Goal: Transaction & Acquisition: Purchase product/service

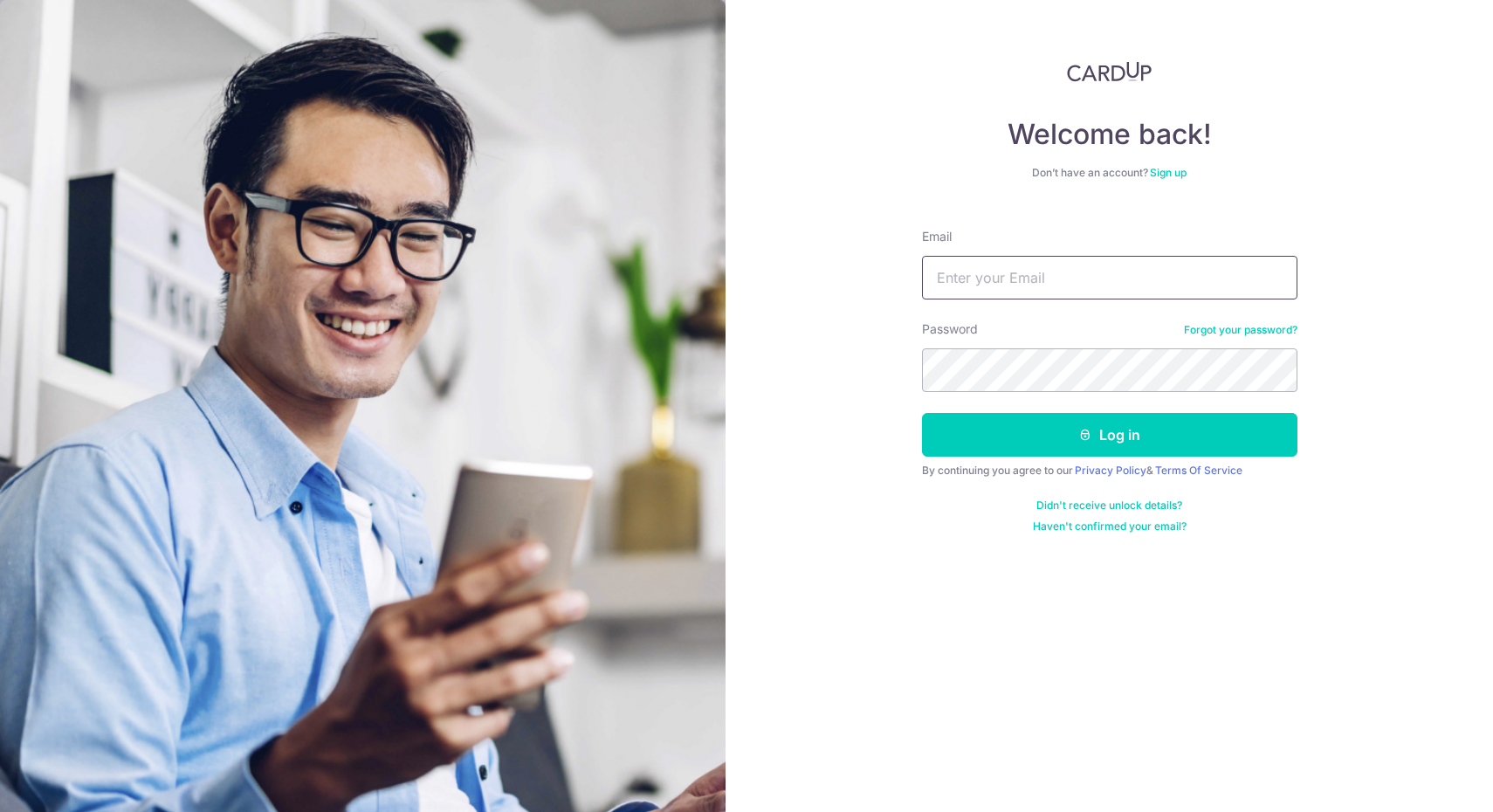
type input "yanatatiana@gmail.com"
click at [1109, 435] on button "Log in" at bounding box center [1110, 435] width 376 height 44
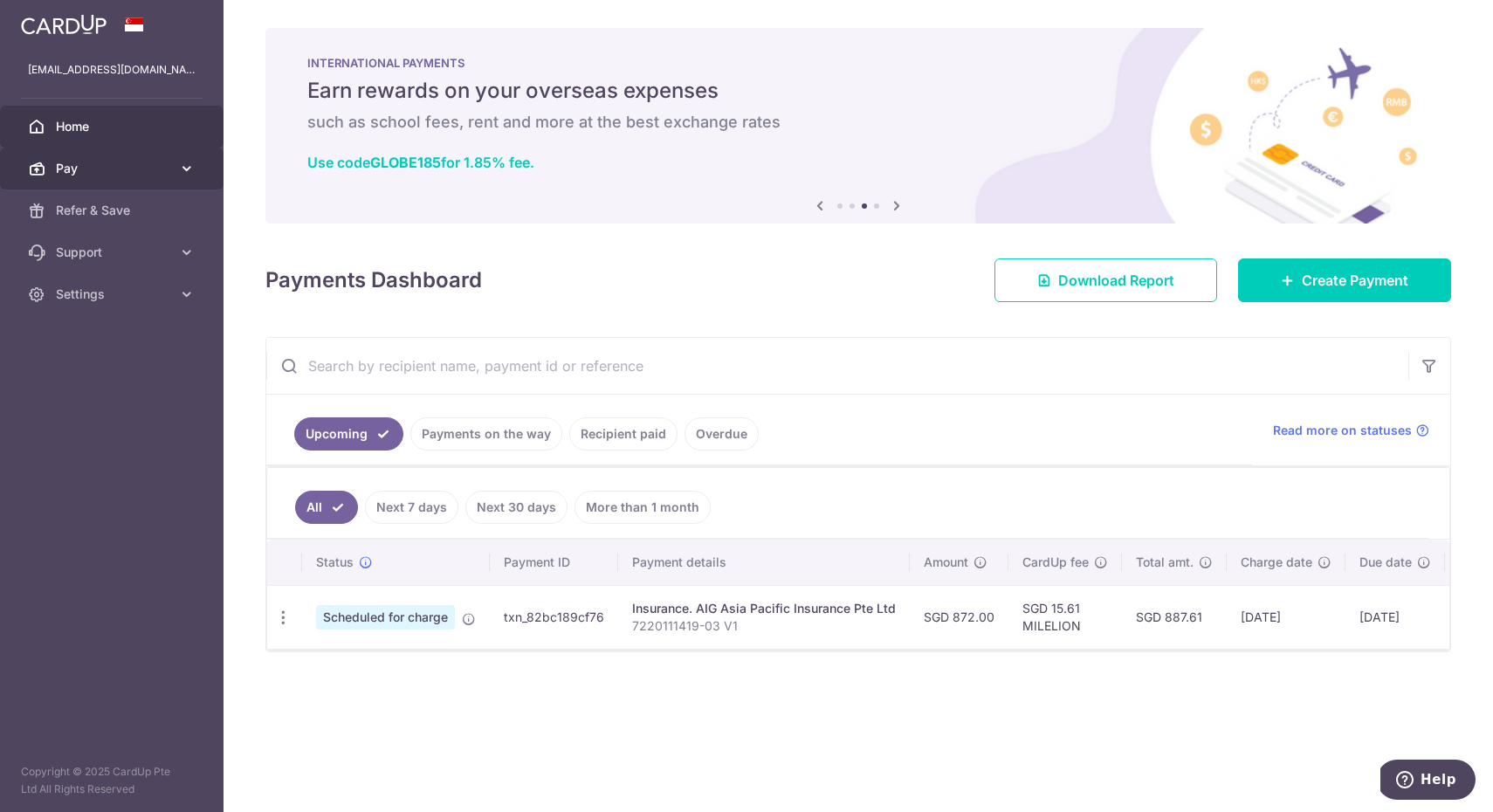
click at [169, 164] on span "Pay" at bounding box center [114, 169] width 115 height 17
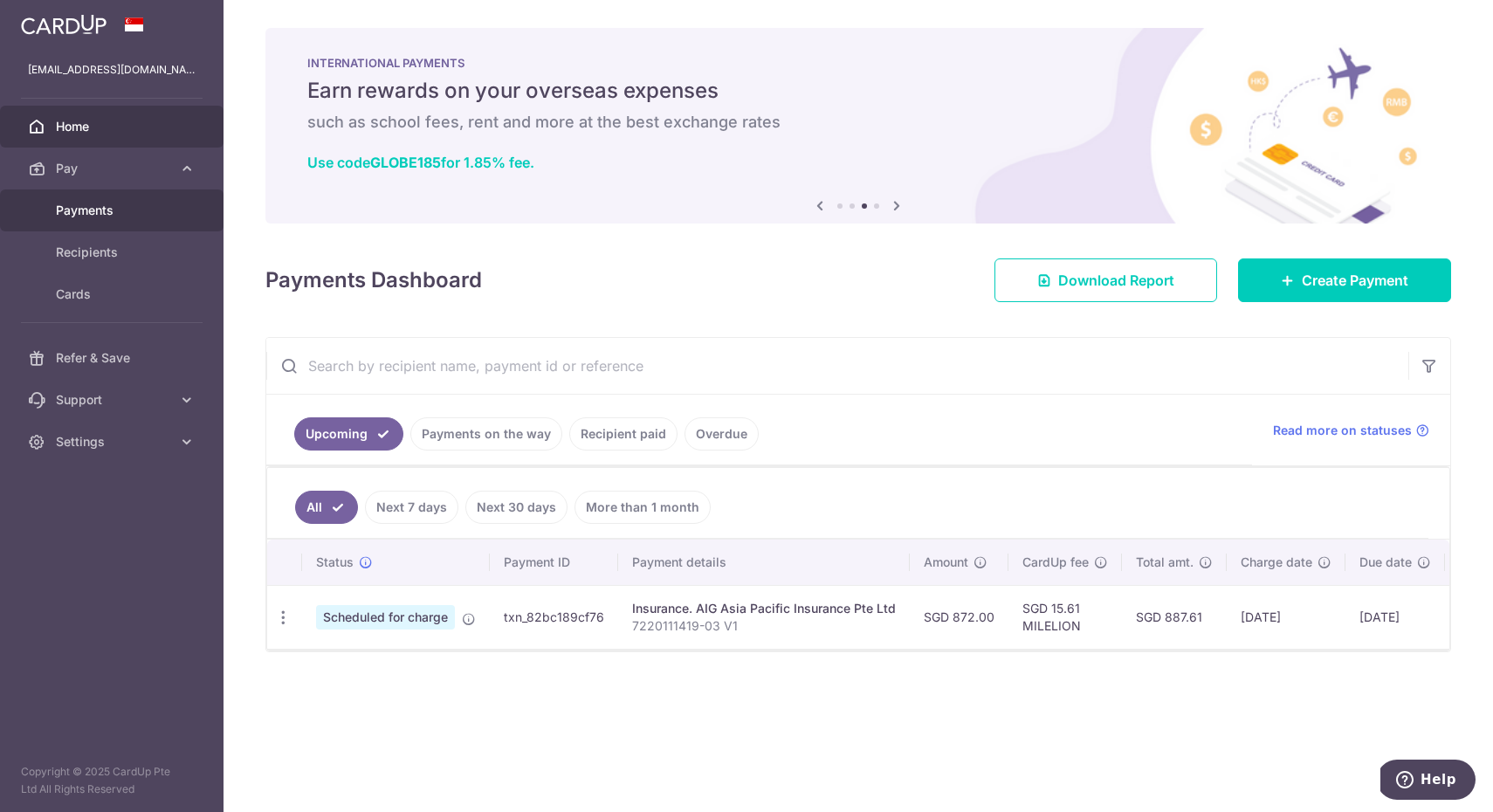
click at [140, 215] on span "Payments" at bounding box center [114, 210] width 115 height 17
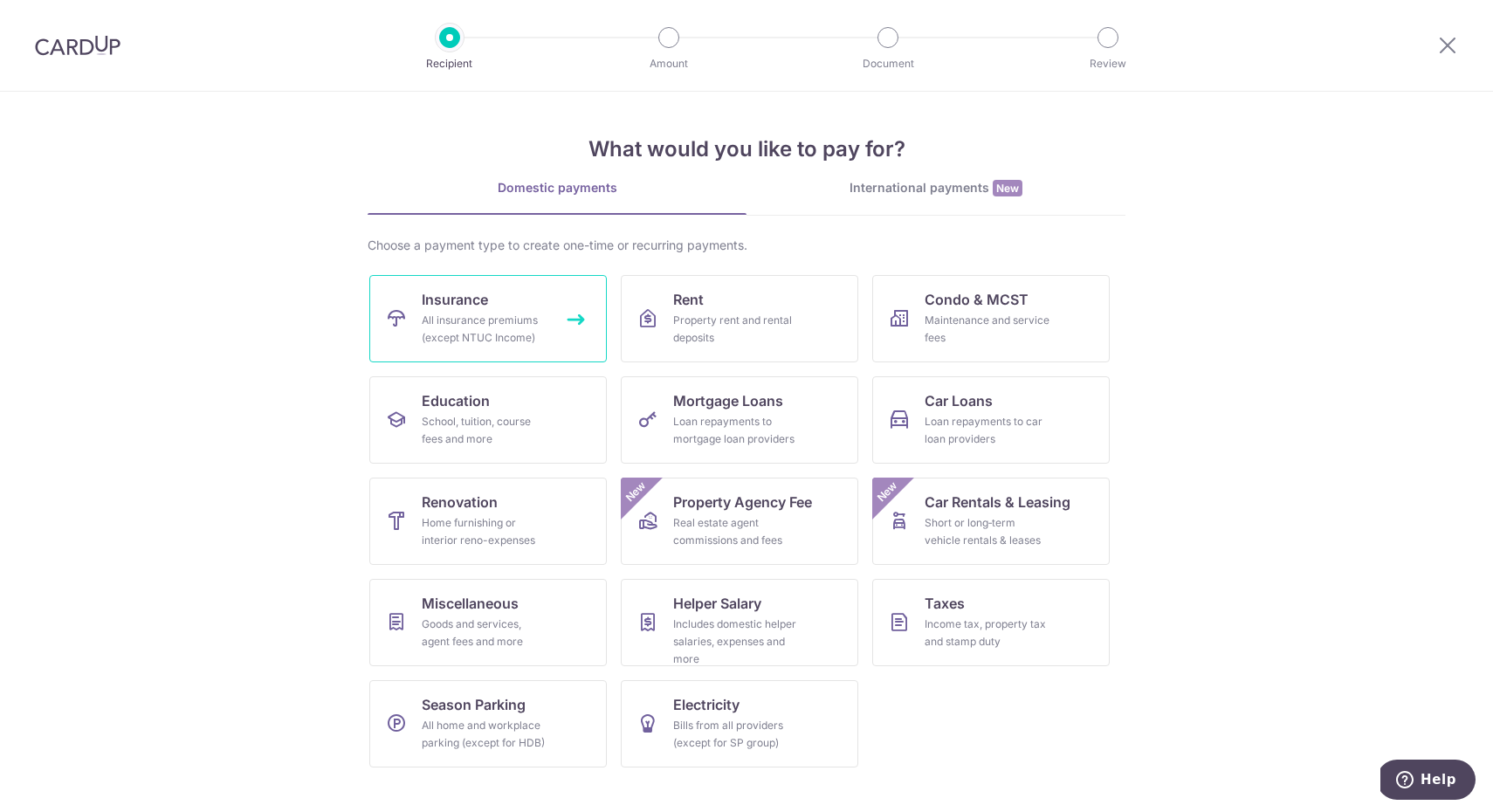
click at [515, 300] on link "Insurance All insurance premiums (except NTUC Income)" at bounding box center [488, 319] width 238 height 87
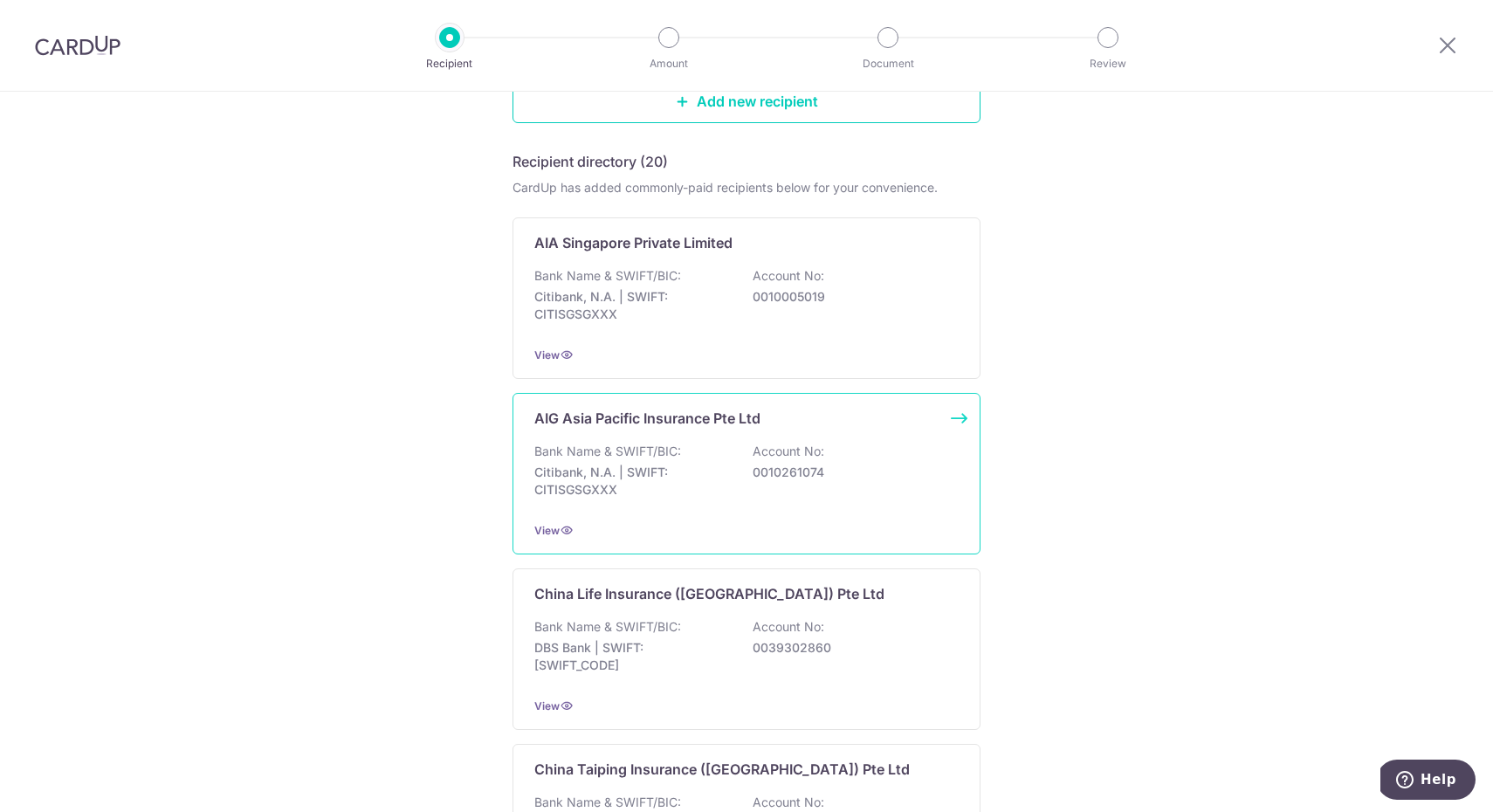
scroll to position [100, 0]
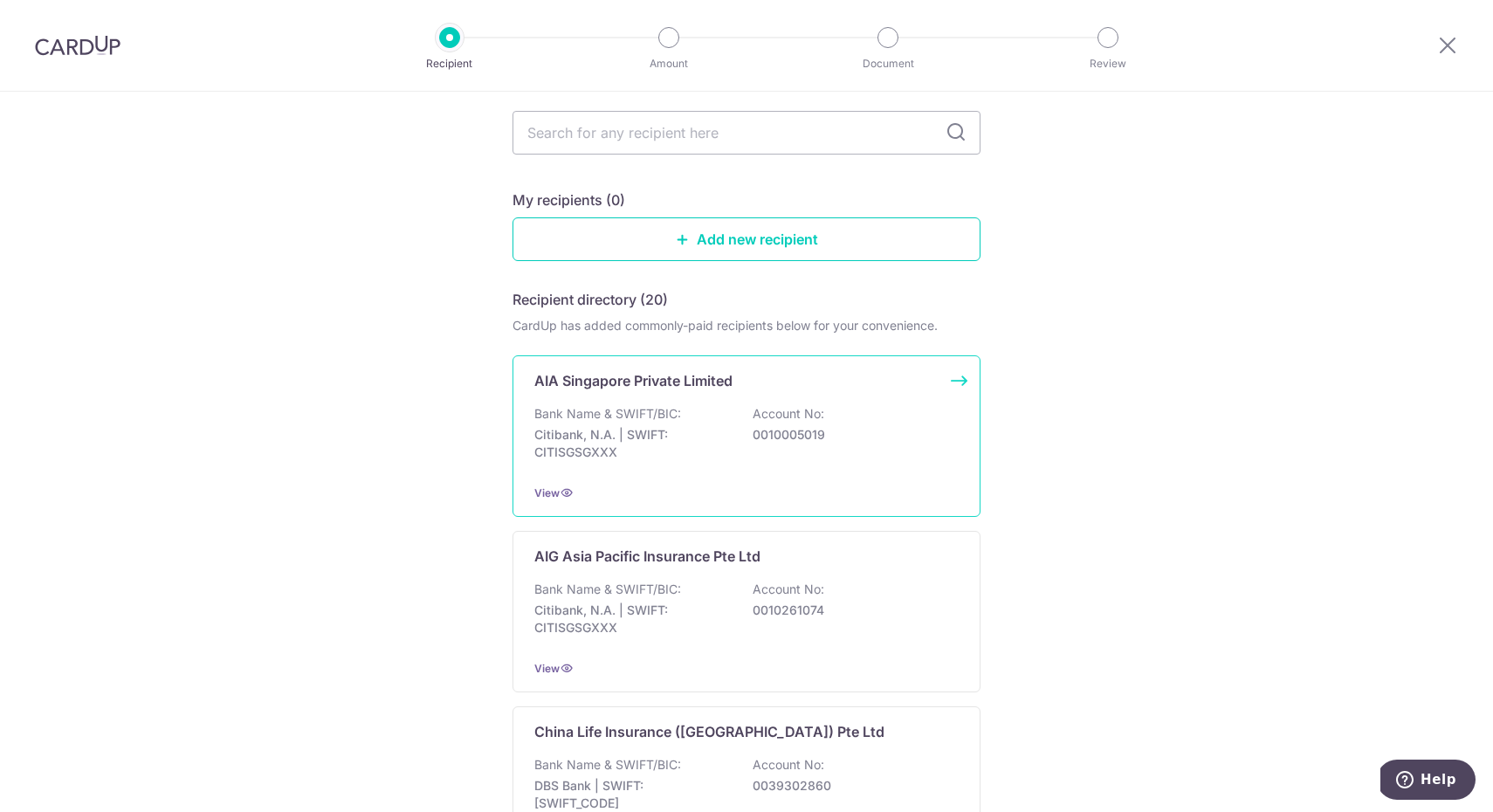
click at [691, 467] on div "Bank Name & SWIFT/BIC: Citibank, N.A. | SWIFT: CITISGSGXXX Account No: 00100050…" at bounding box center [747, 437] width 425 height 65
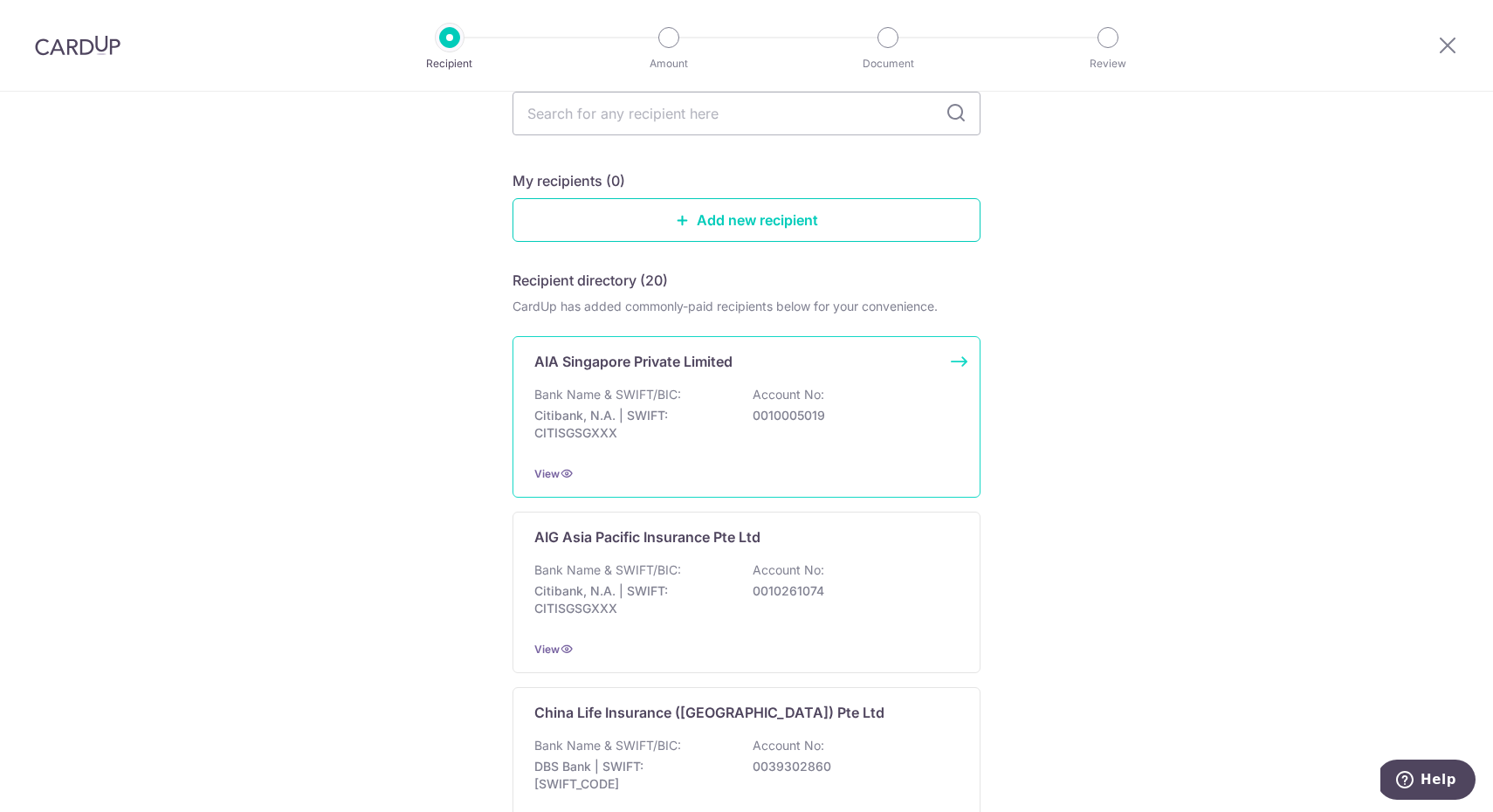
scroll to position [132, 0]
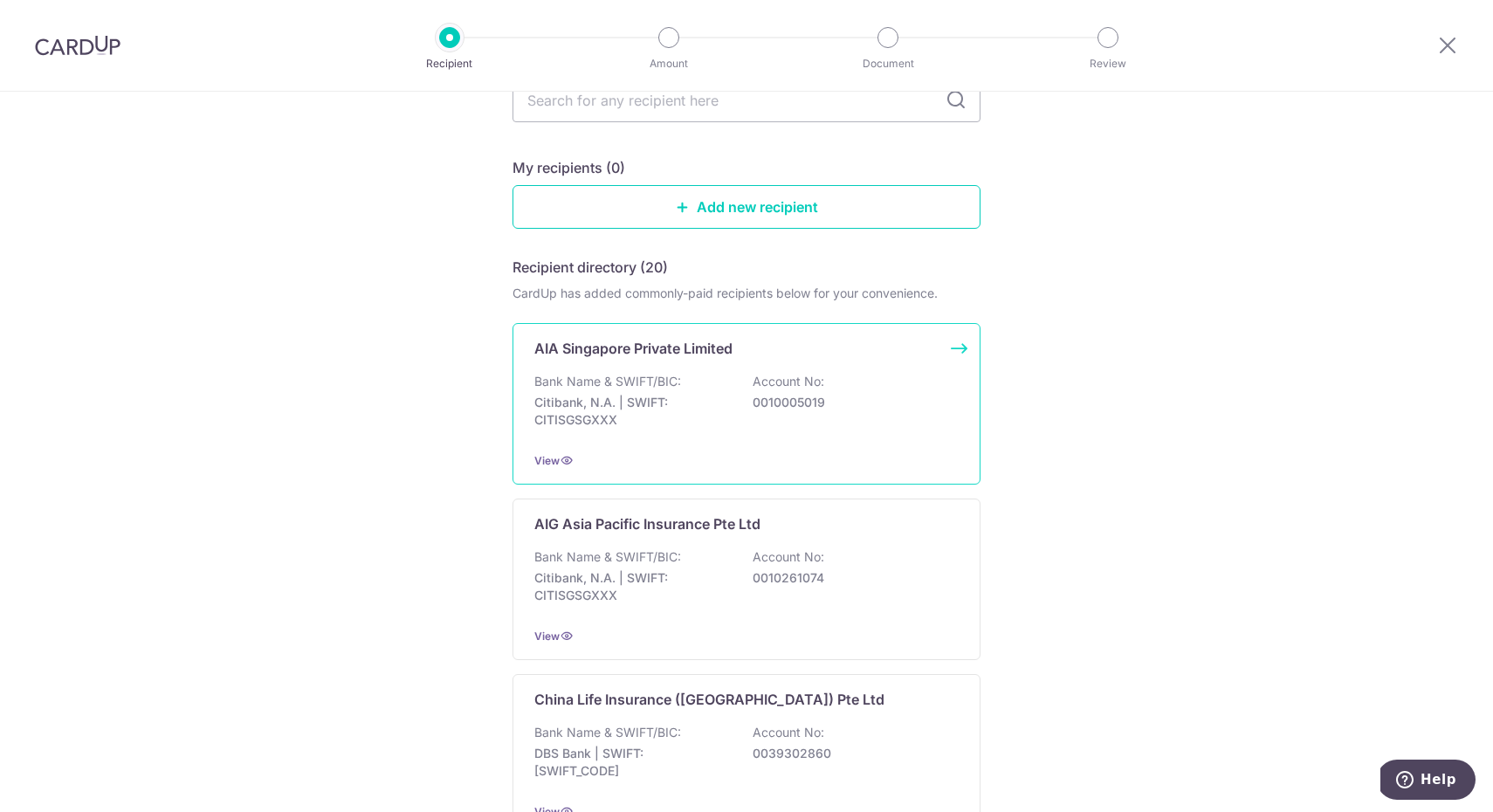
click at [544, 469] on div "View" at bounding box center [747, 460] width 425 height 18
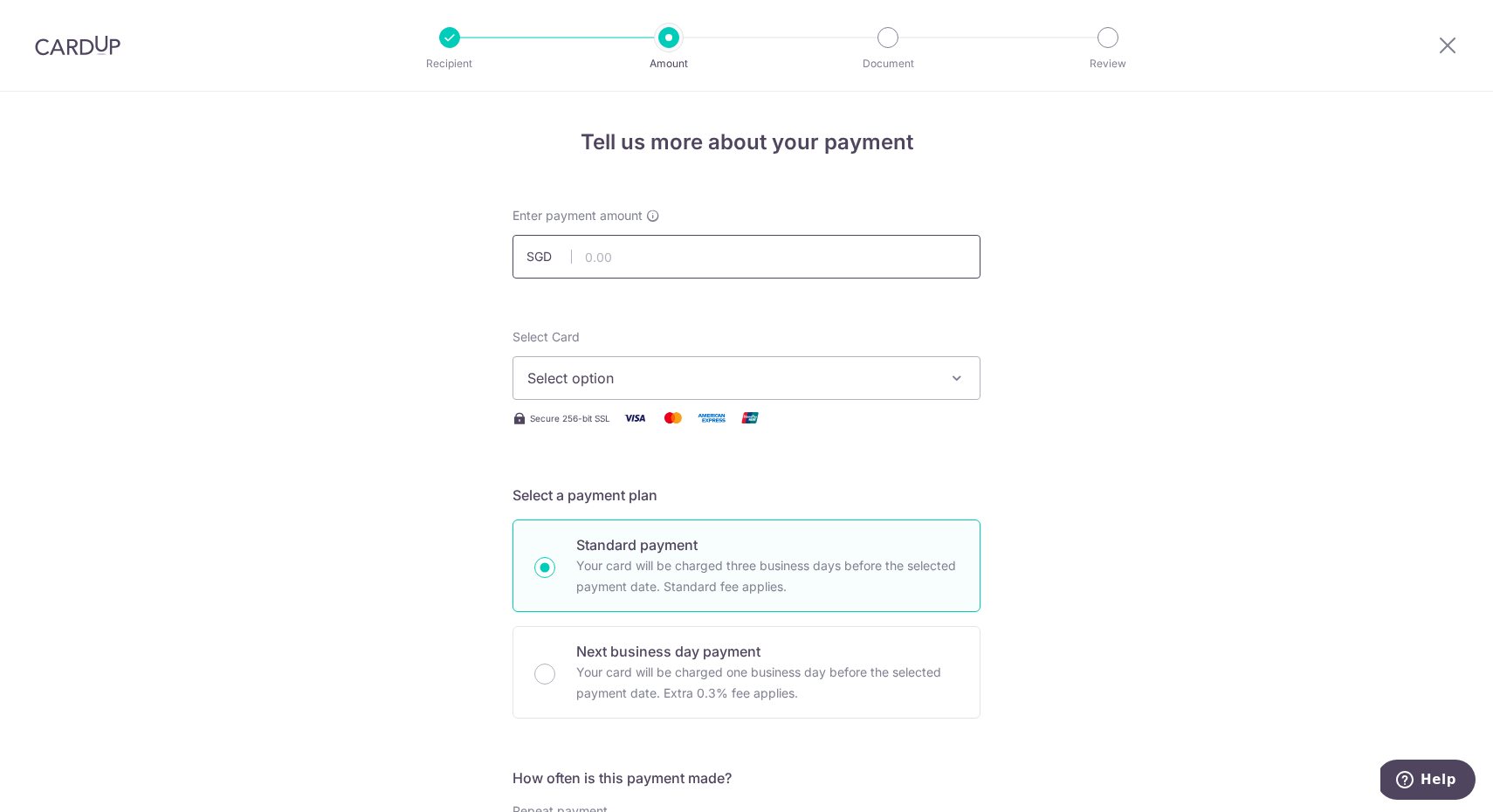
click at [630, 258] on input "text" at bounding box center [747, 257] width 468 height 44
type input "7"
type input "1,789.20"
click at [618, 375] on span "Select option" at bounding box center [731, 378] width 407 height 21
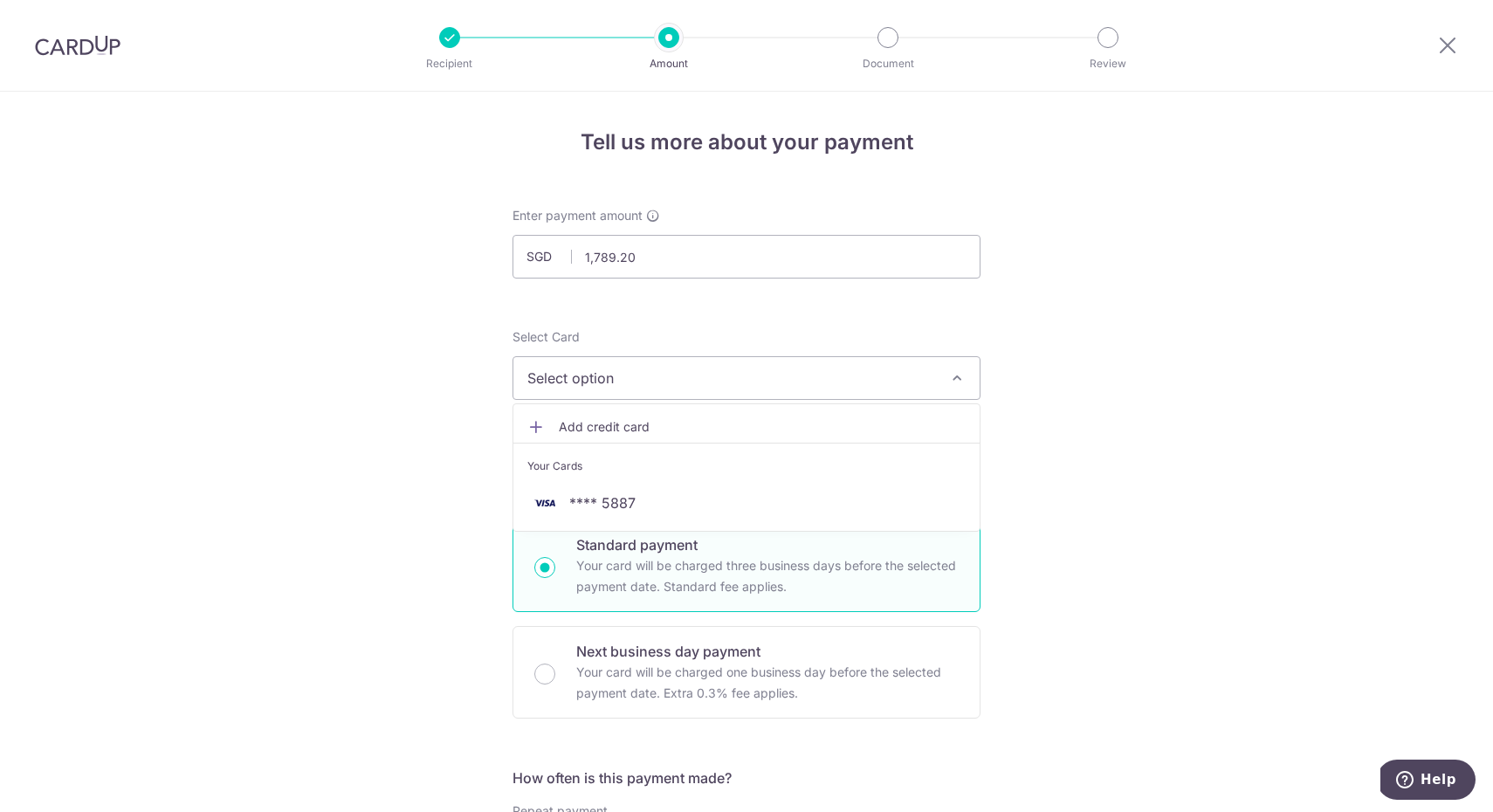
click at [577, 481] on li "Your Cards" at bounding box center [747, 462] width 467 height 39
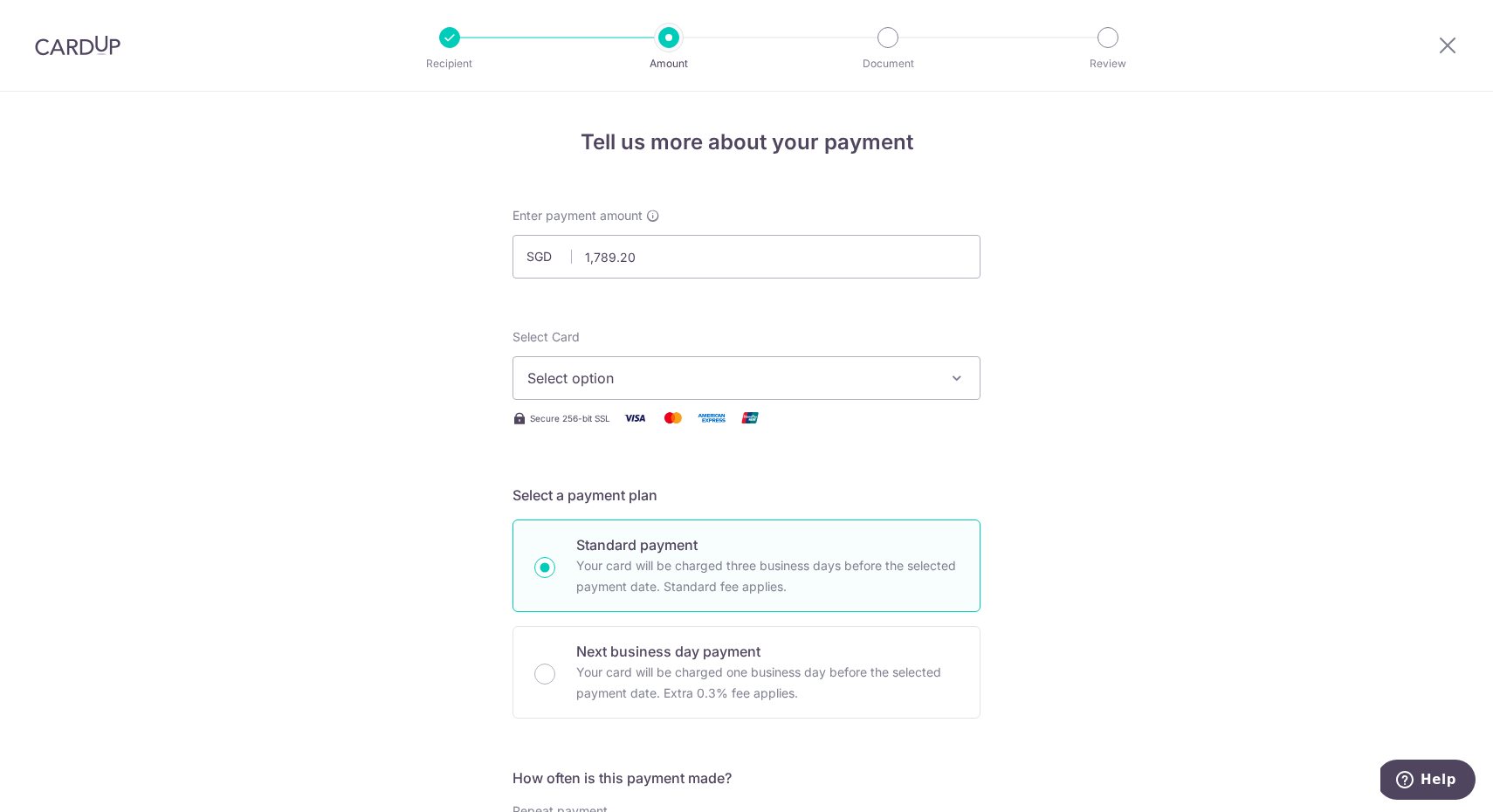
click at [585, 385] on span "Select option" at bounding box center [731, 378] width 407 height 21
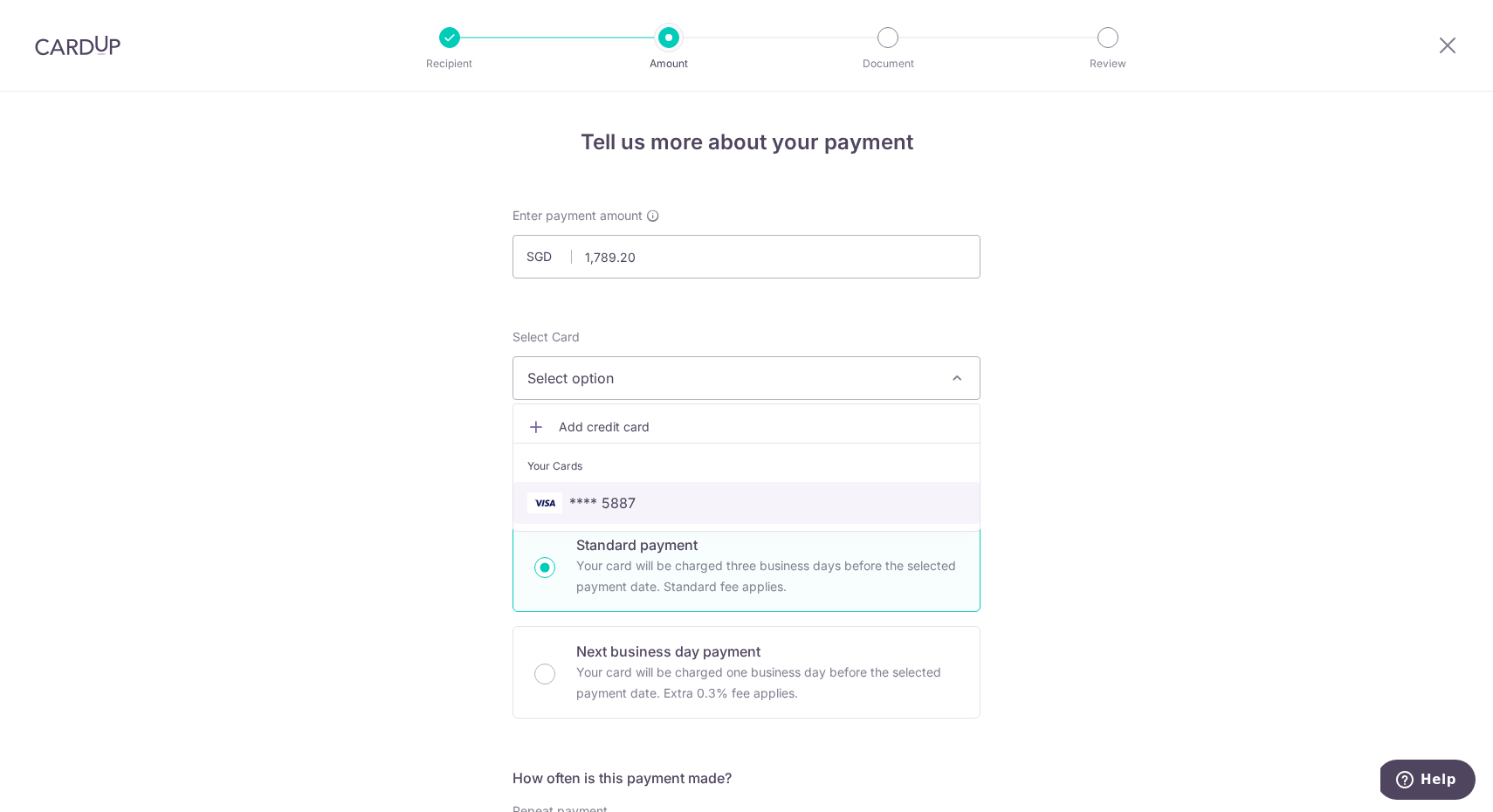
click at [551, 511] on img at bounding box center [545, 503] width 35 height 21
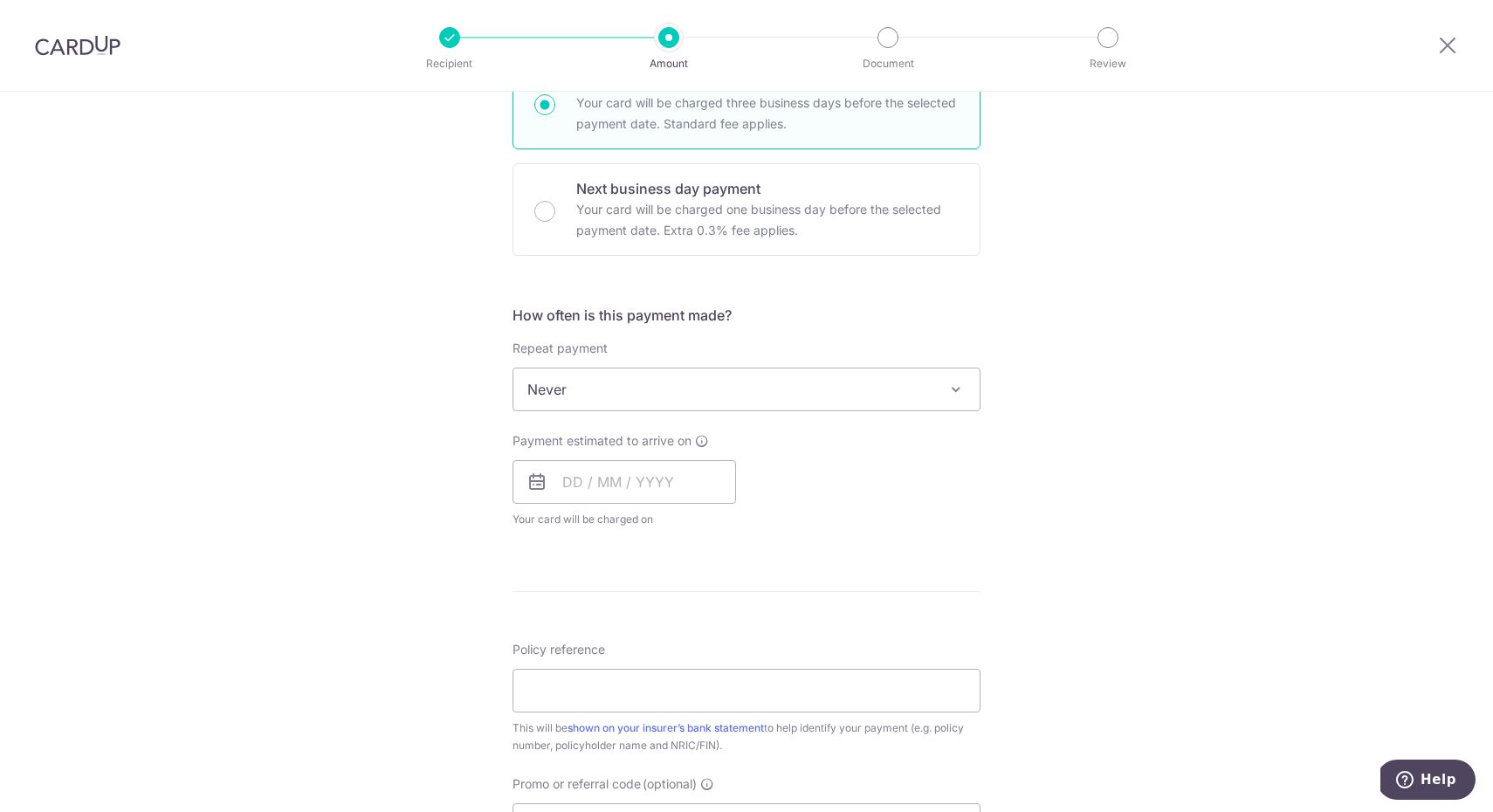
scroll to position [509, 0]
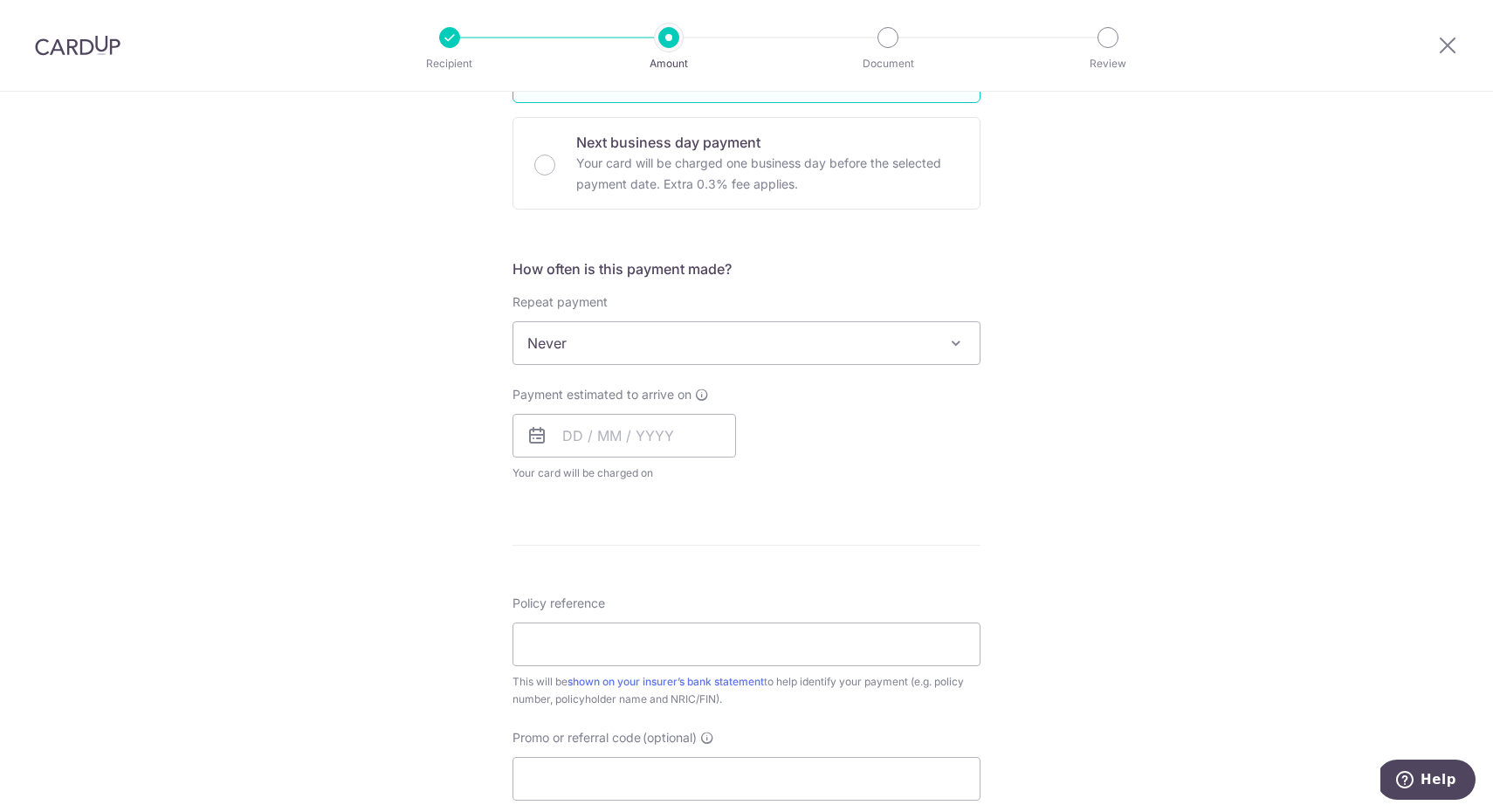
click at [604, 347] on span "Never" at bounding box center [747, 343] width 467 height 42
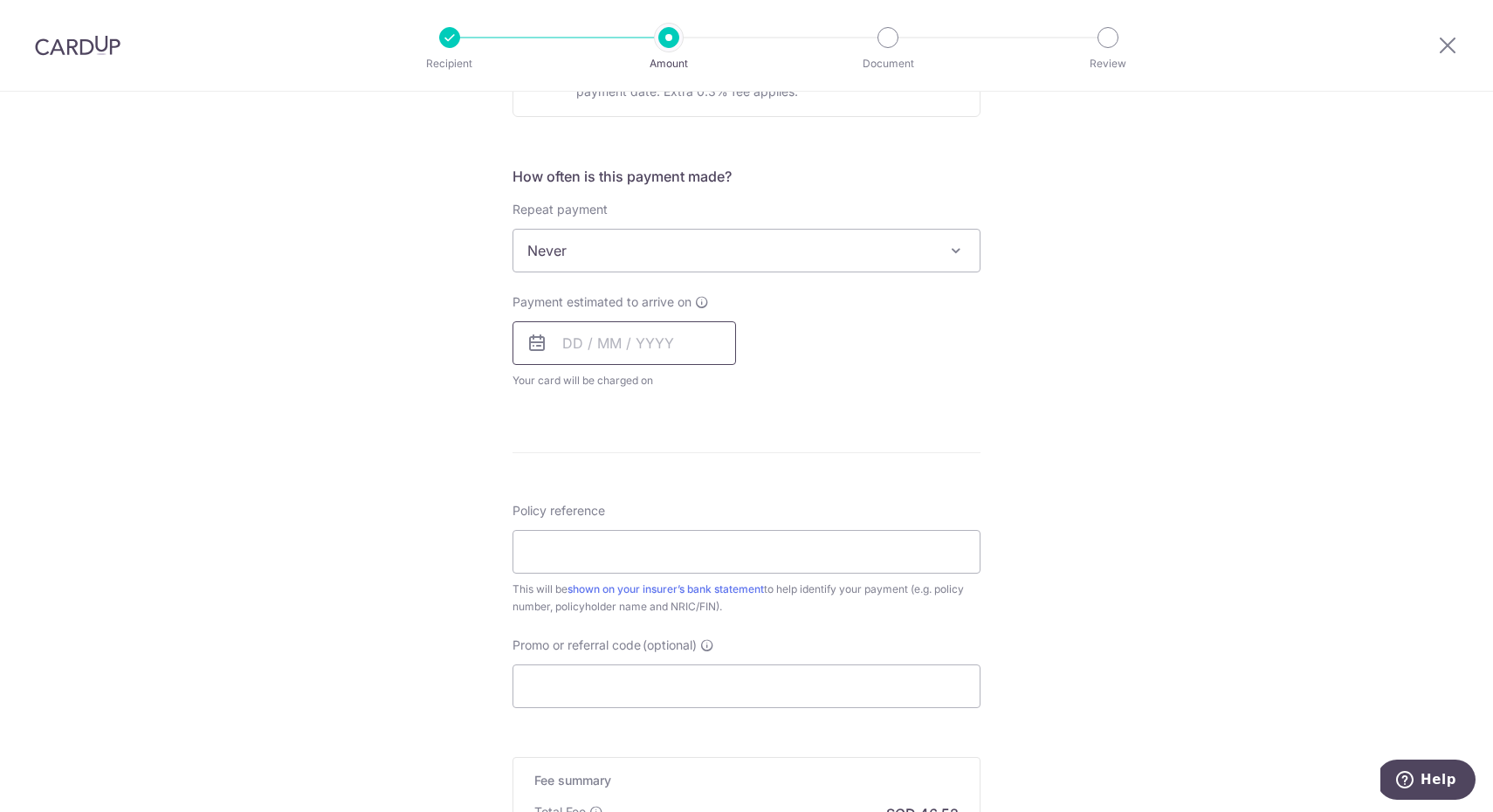
click at [570, 342] on input "text" at bounding box center [625, 343] width 224 height 44
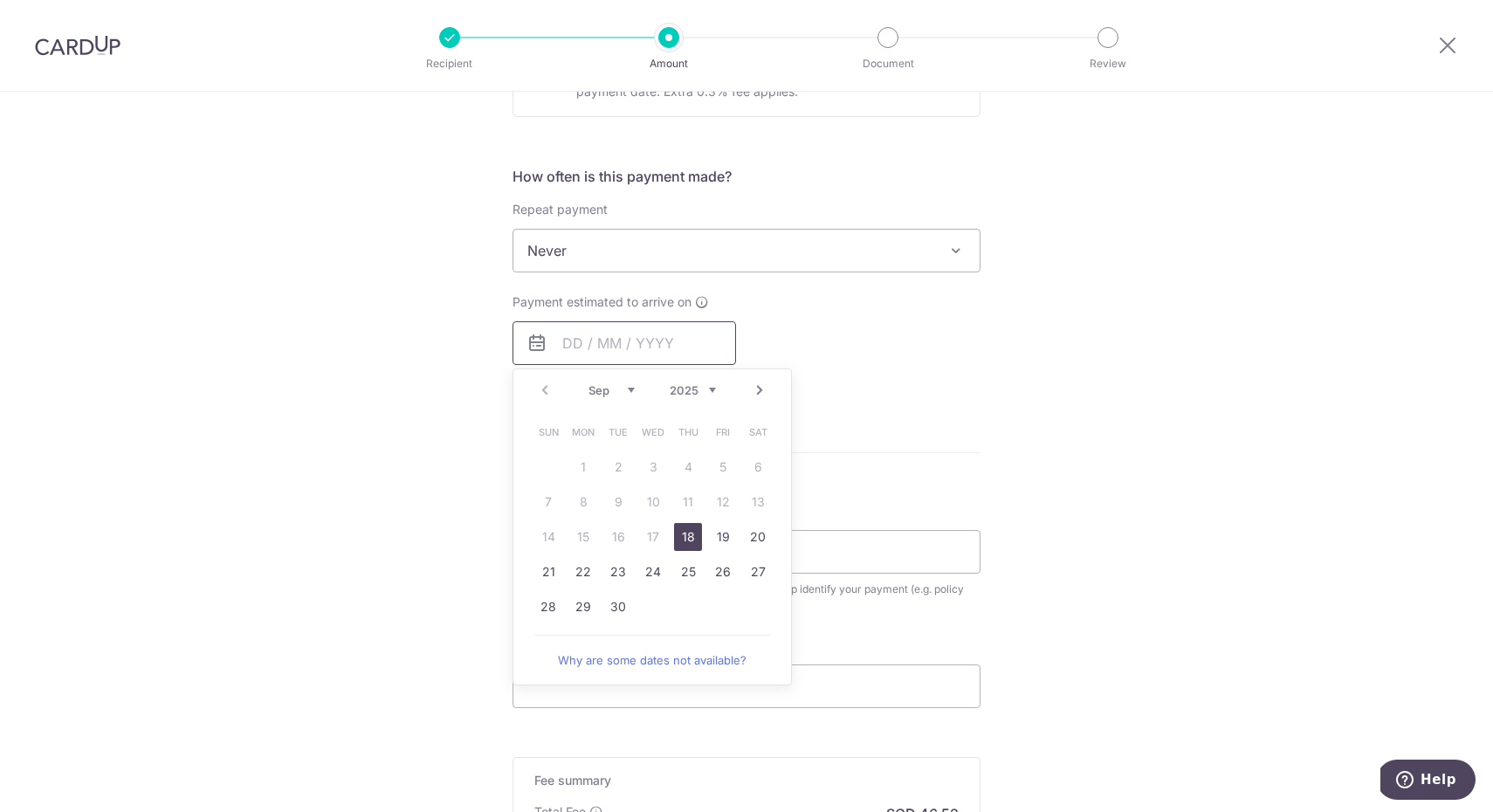
type input "5"
type input "4"
type input "5"
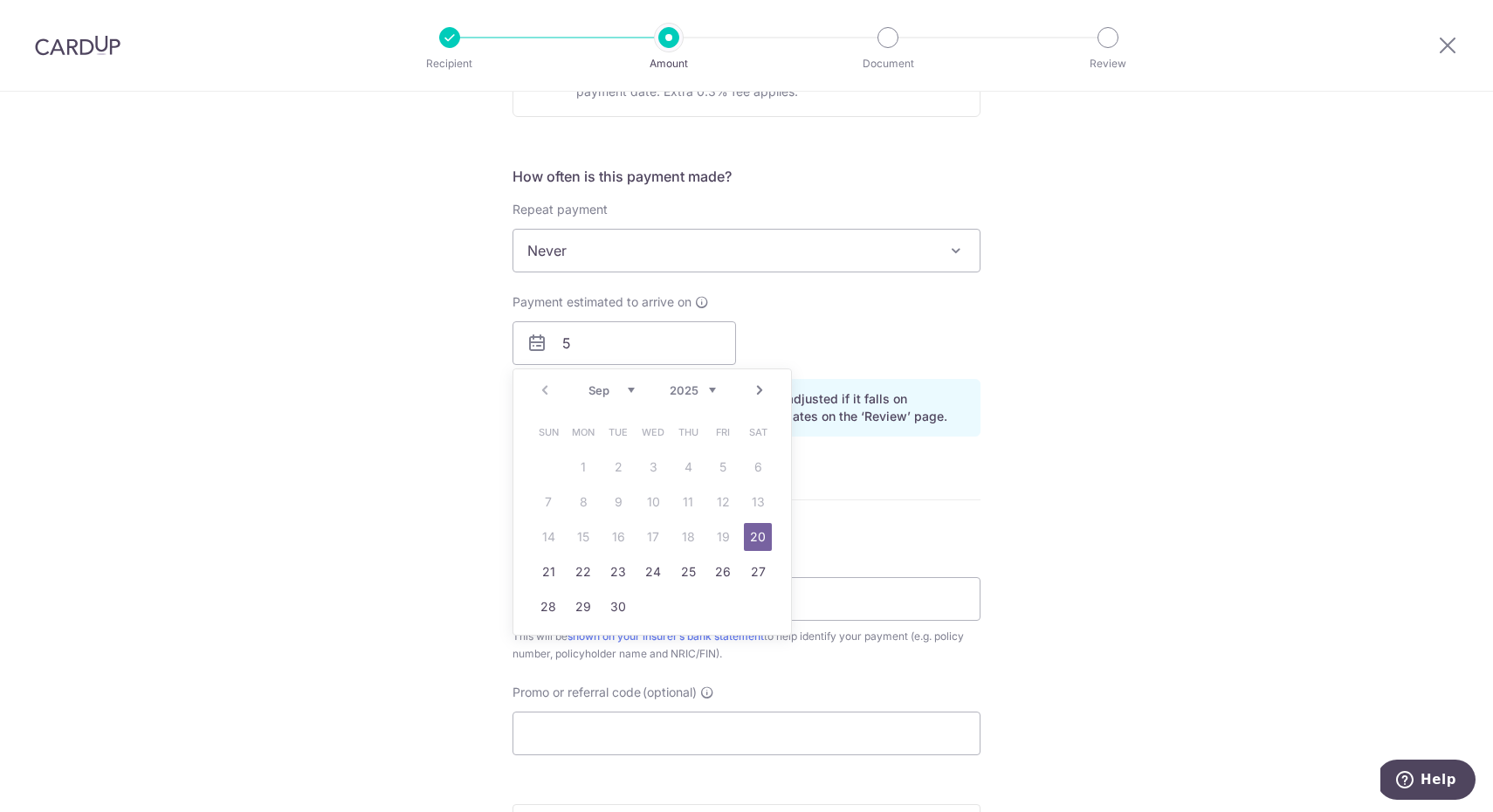
click at [756, 389] on link "Next" at bounding box center [760, 390] width 21 height 21
click at [551, 501] on link "5" at bounding box center [549, 502] width 28 height 28
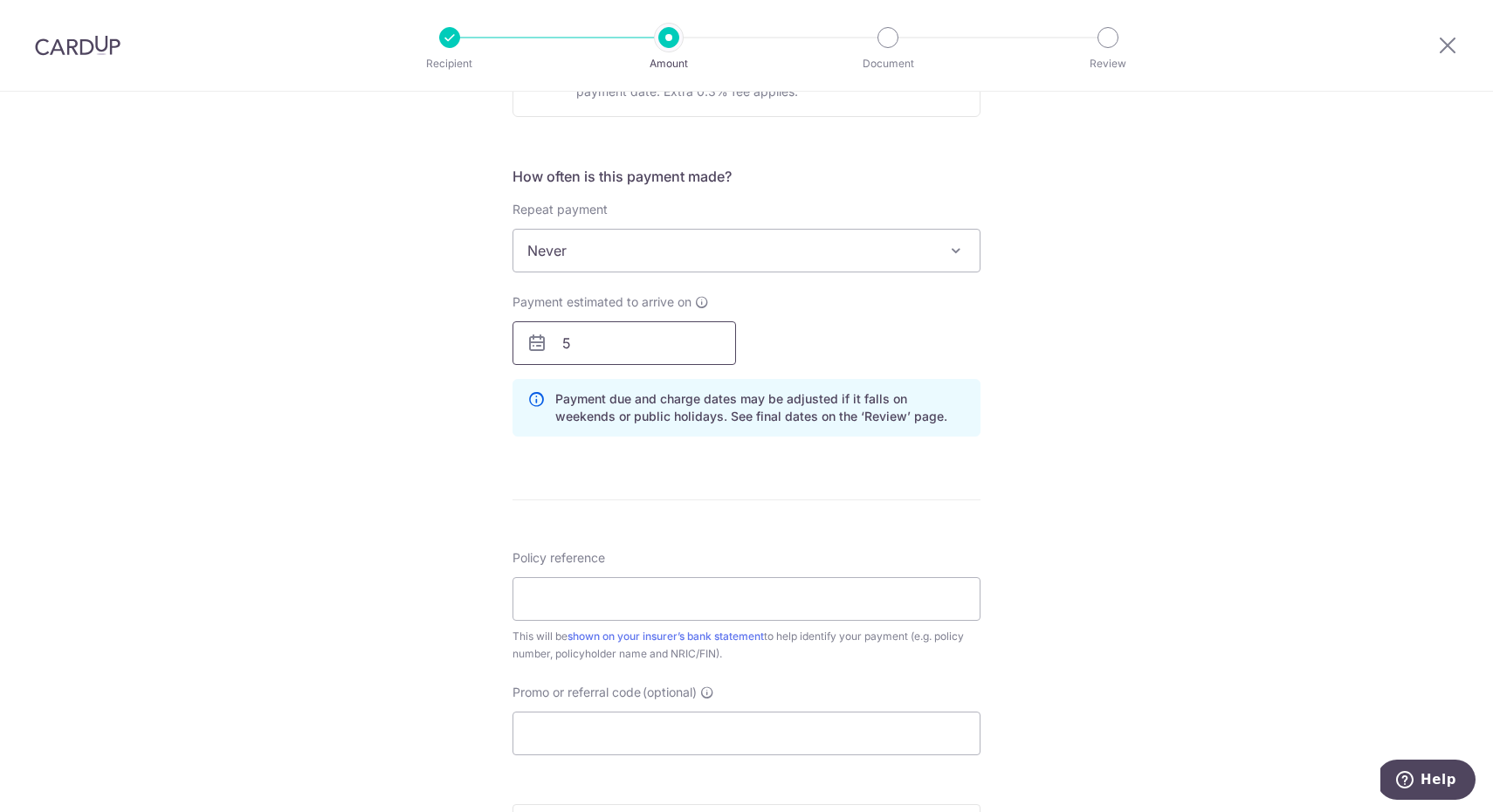
click at [612, 343] on input "5" at bounding box center [625, 343] width 224 height 44
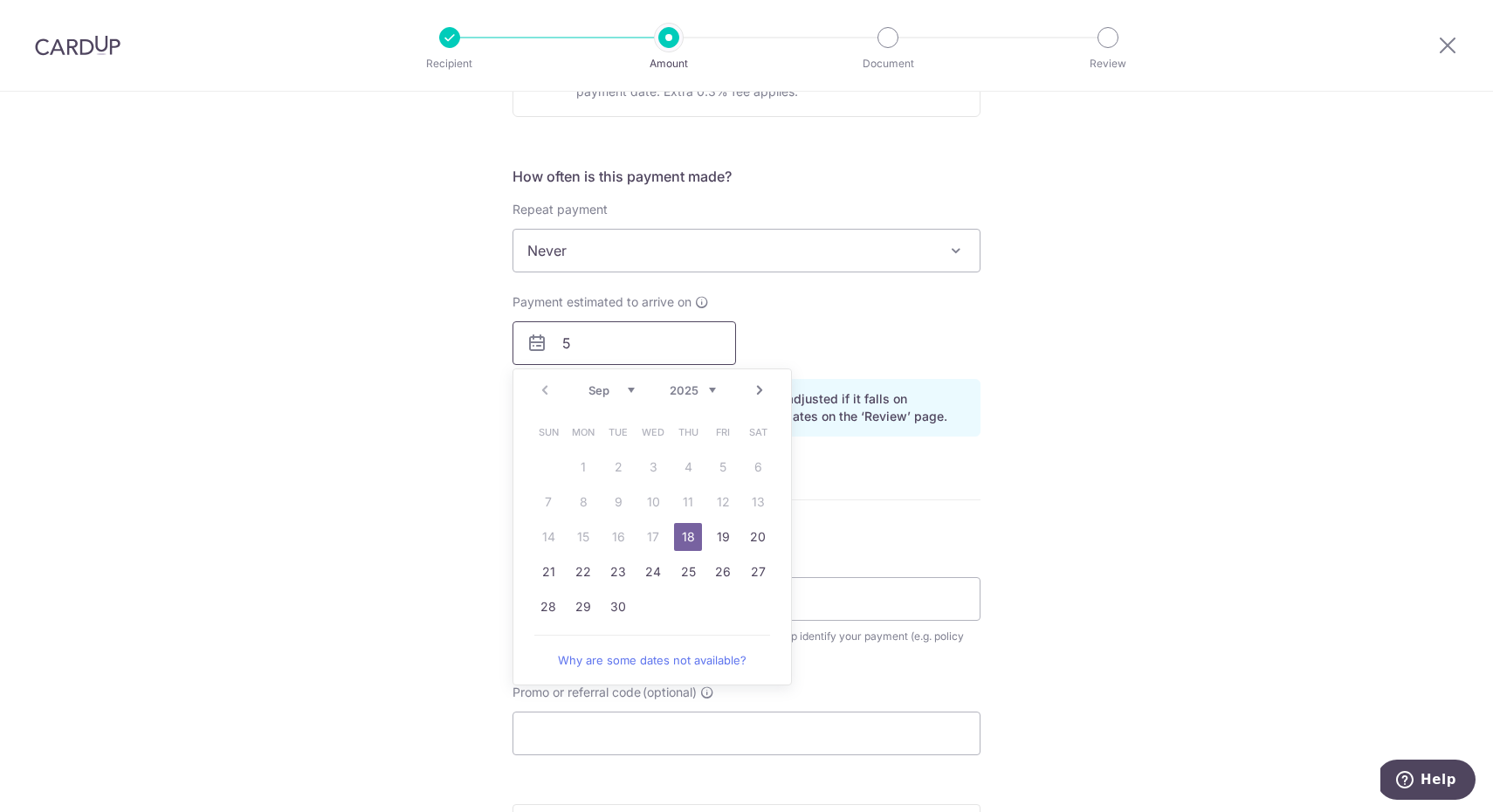
click at [618, 348] on input "5" at bounding box center [625, 343] width 224 height 44
click at [831, 328] on div "Payment estimated to arrive on 5 Prev Next Sep Oct Nov Dec 2025 2026 2027 2028 …" at bounding box center [747, 329] width 489 height 72
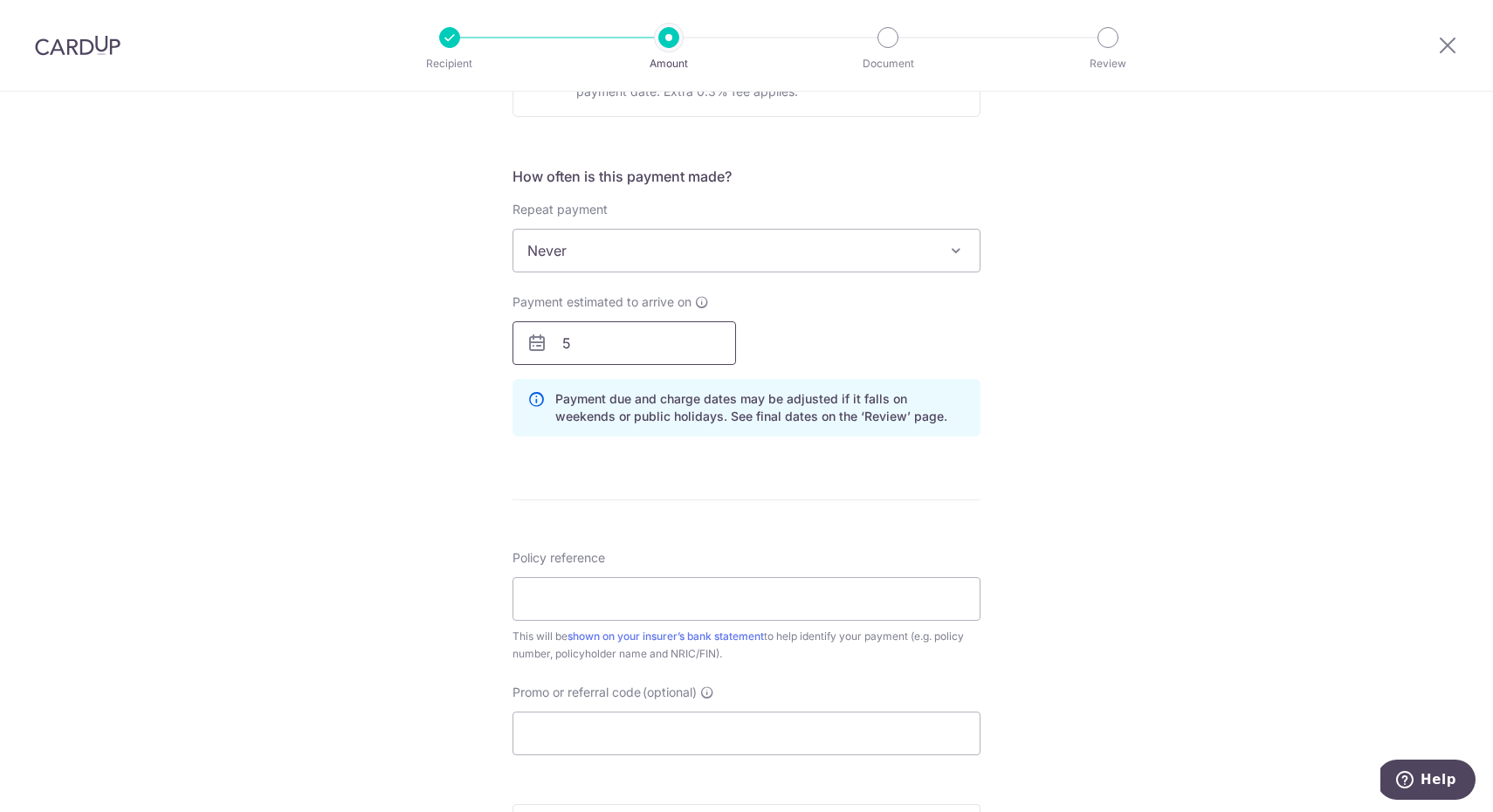
click at [703, 346] on input "5" at bounding box center [625, 343] width 224 height 44
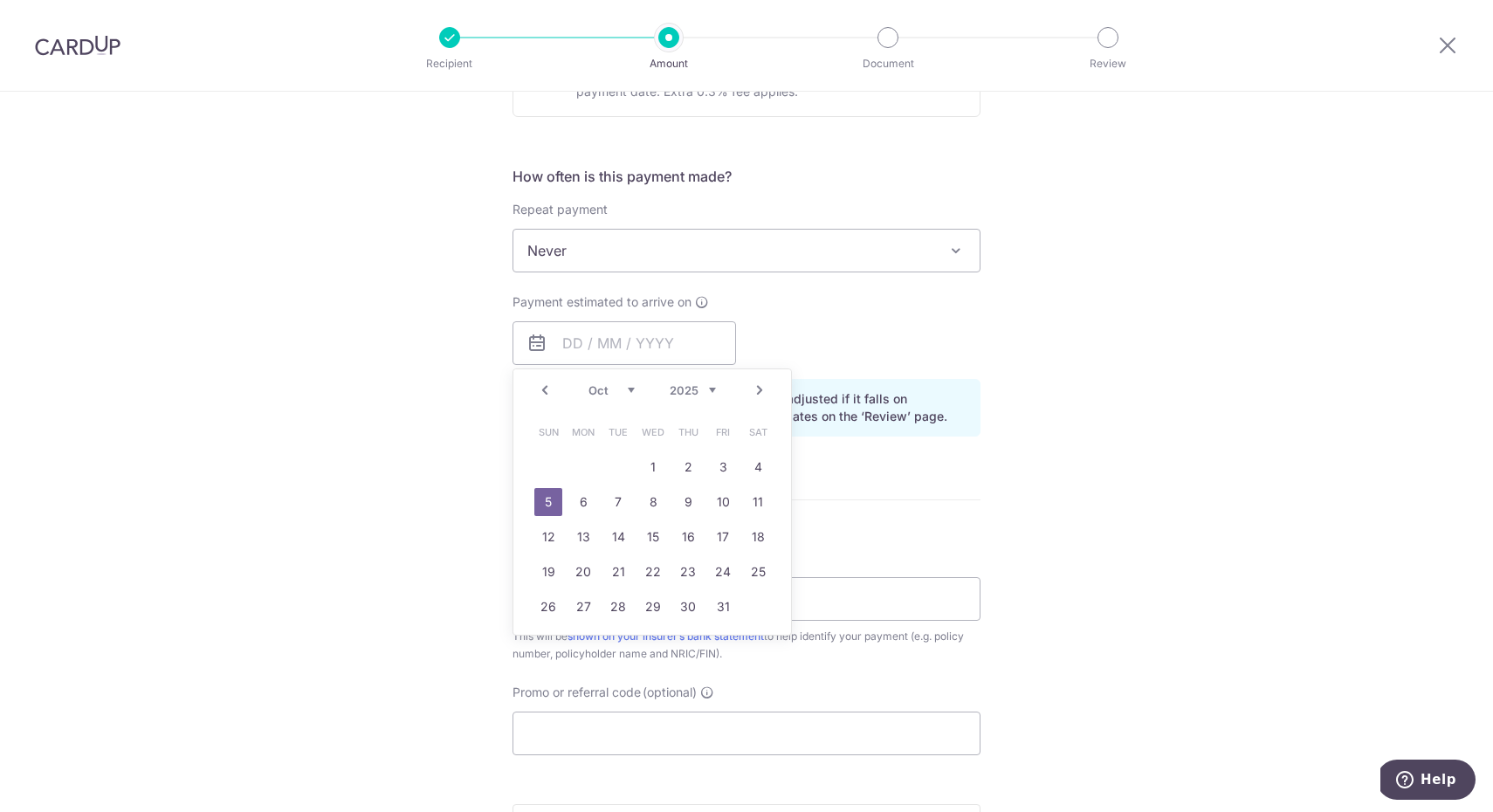
click at [550, 498] on link "5" at bounding box center [549, 502] width 28 height 28
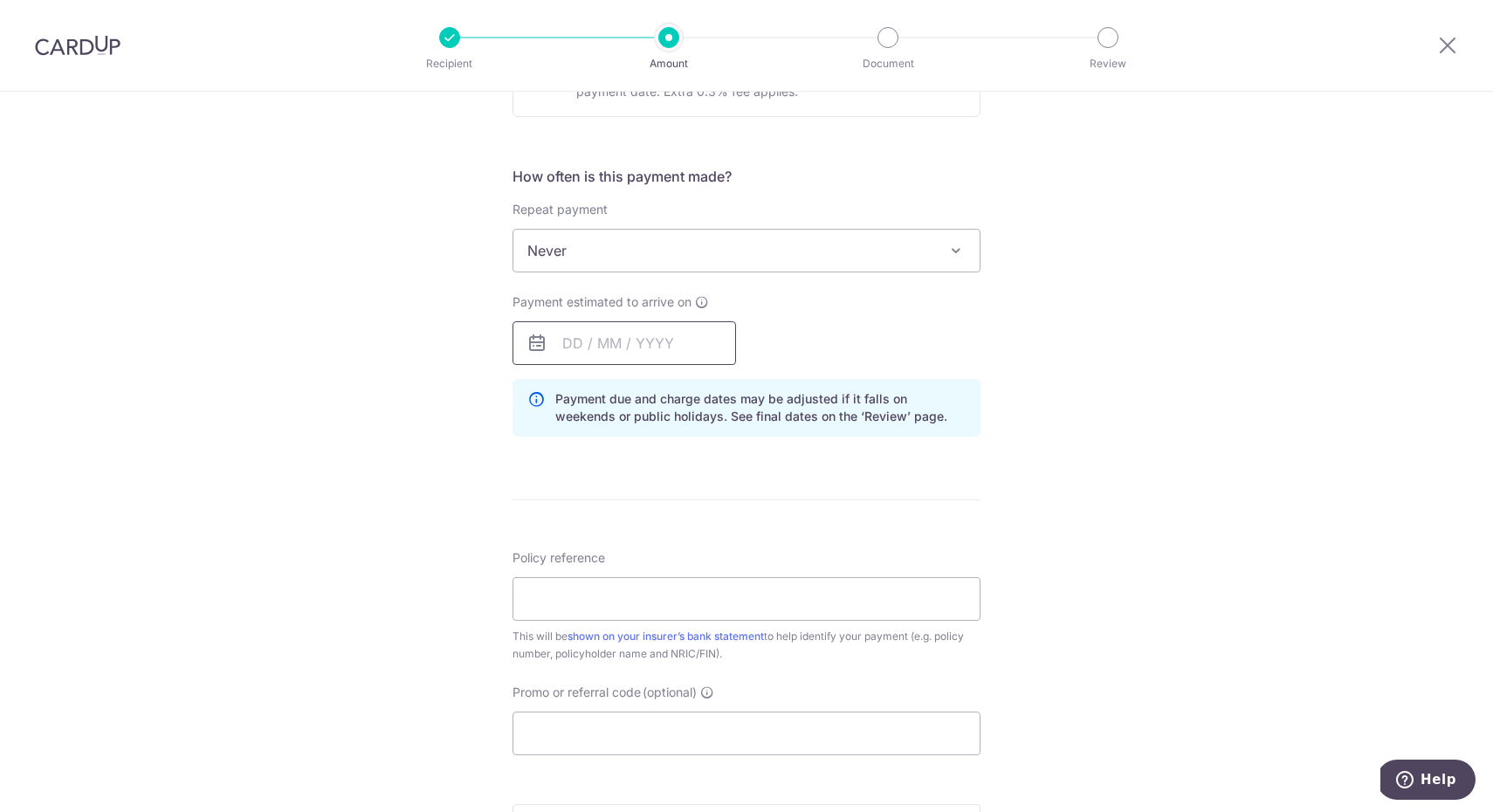
click at [573, 340] on input "text" at bounding box center [625, 343] width 224 height 44
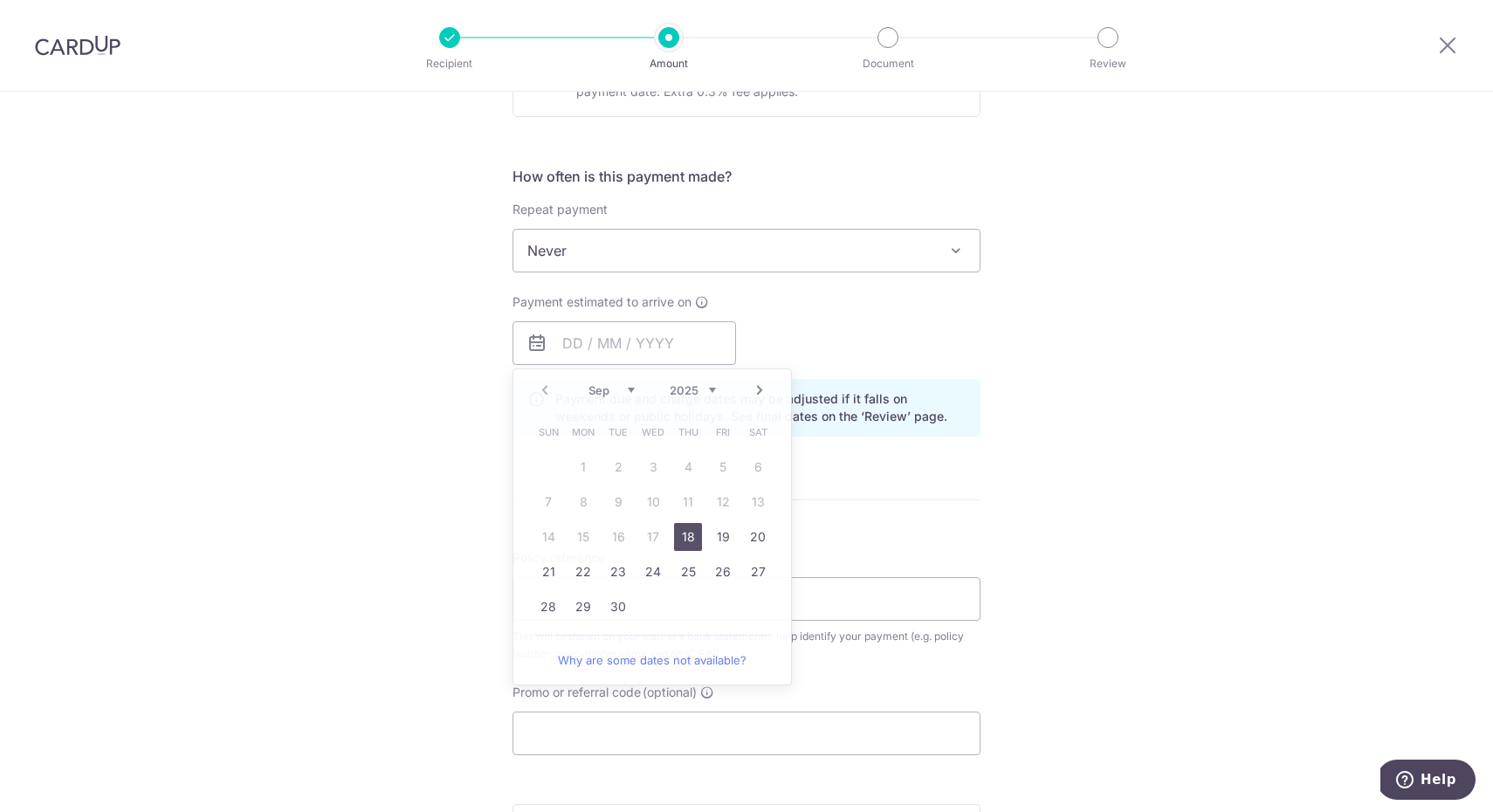
click at [467, 457] on div "Tell us more about your payment Enter payment amount SGD 1,789.20 1789.20 Selec…" at bounding box center [746, 303] width 1493 height 1626
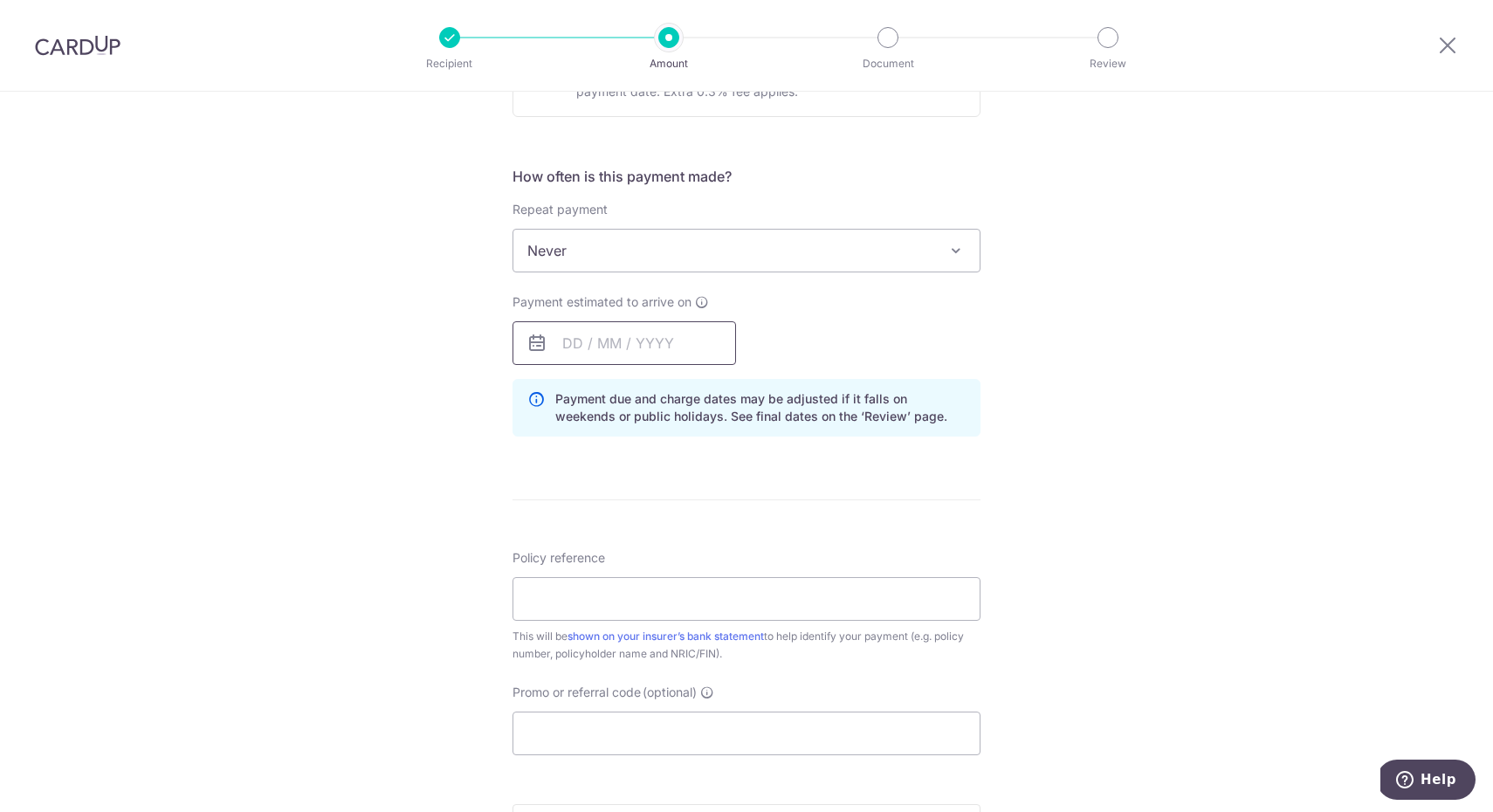
click at [570, 345] on input "text" at bounding box center [625, 343] width 224 height 44
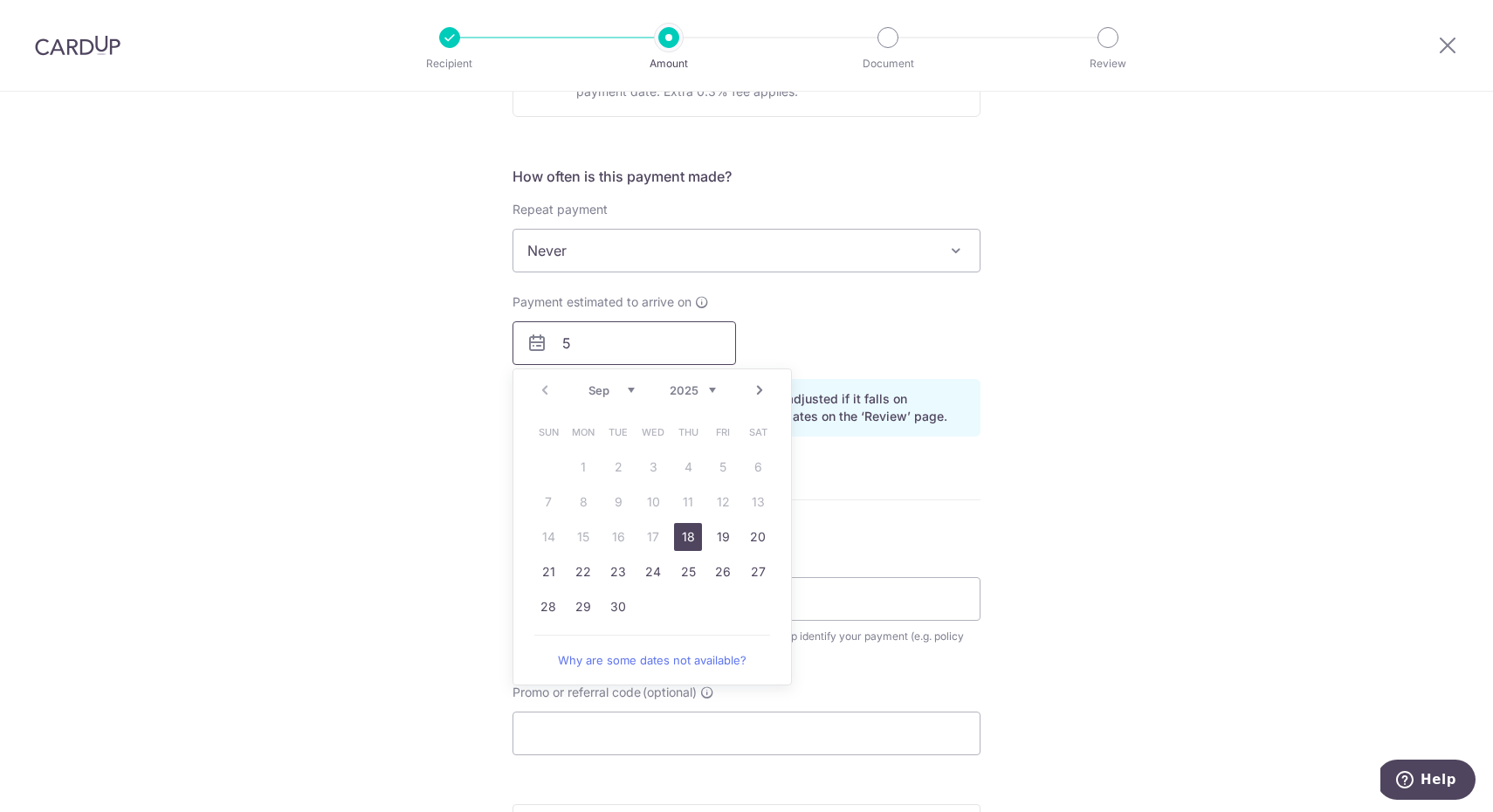
click at [608, 348] on input "5" at bounding box center [625, 343] width 224 height 44
type input "5"
click at [788, 348] on div "Payment estimated to arrive on 5 Prev Next Sep Oct Nov Dec 2025 2026 2027 2028 …" at bounding box center [747, 329] width 489 height 72
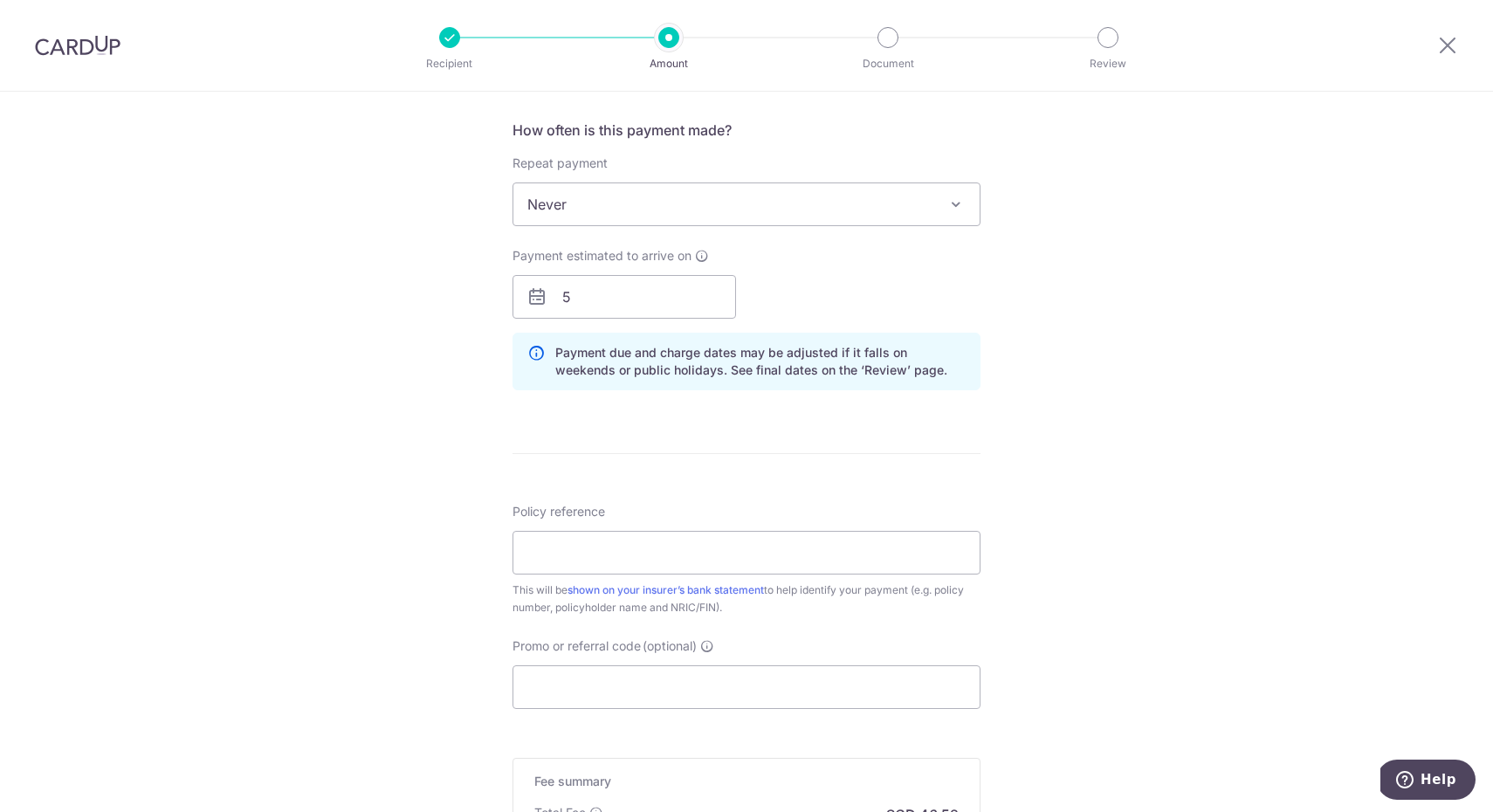
scroll to position [664, 0]
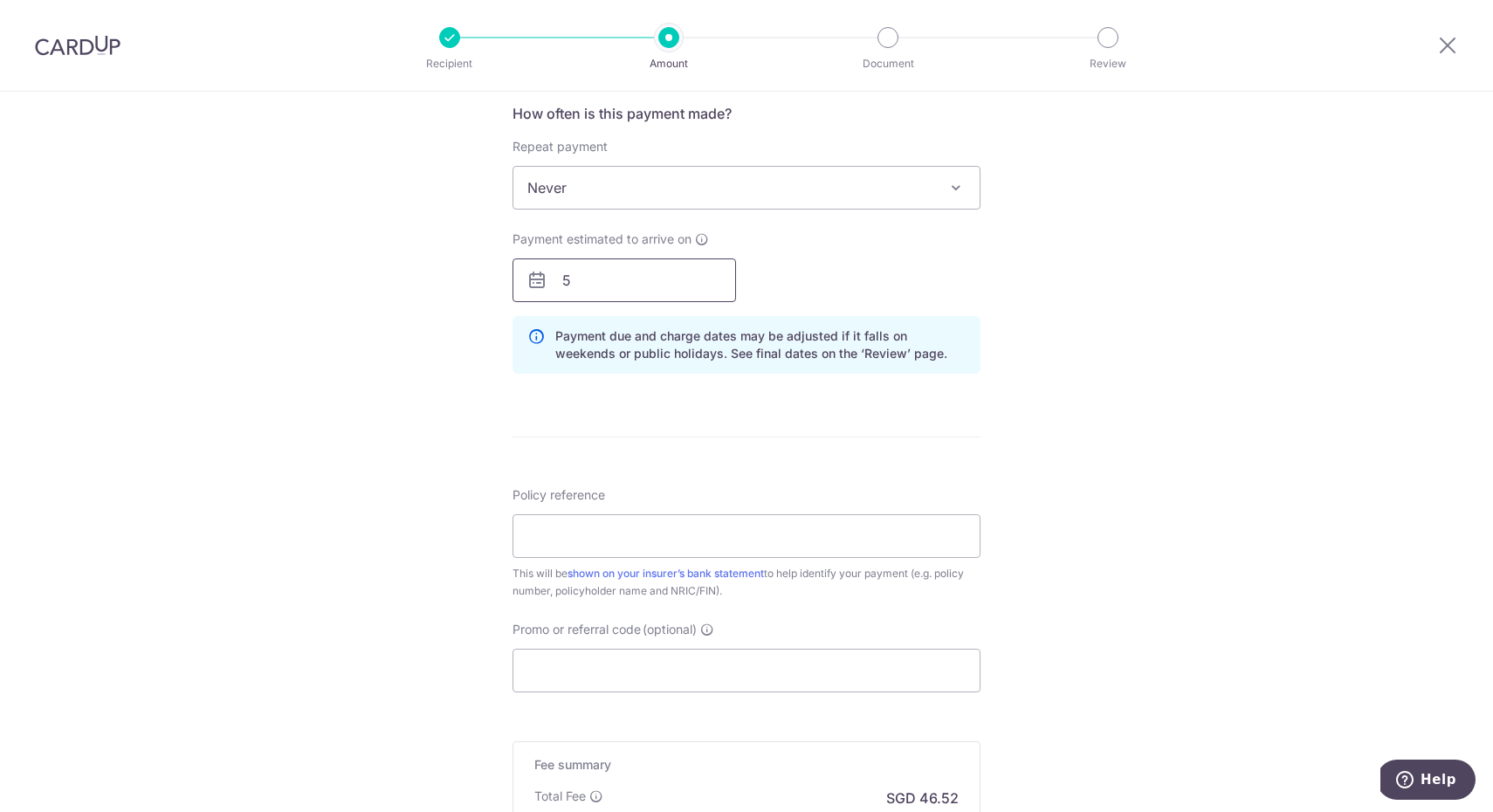
click at [592, 264] on input "5" at bounding box center [625, 280] width 224 height 44
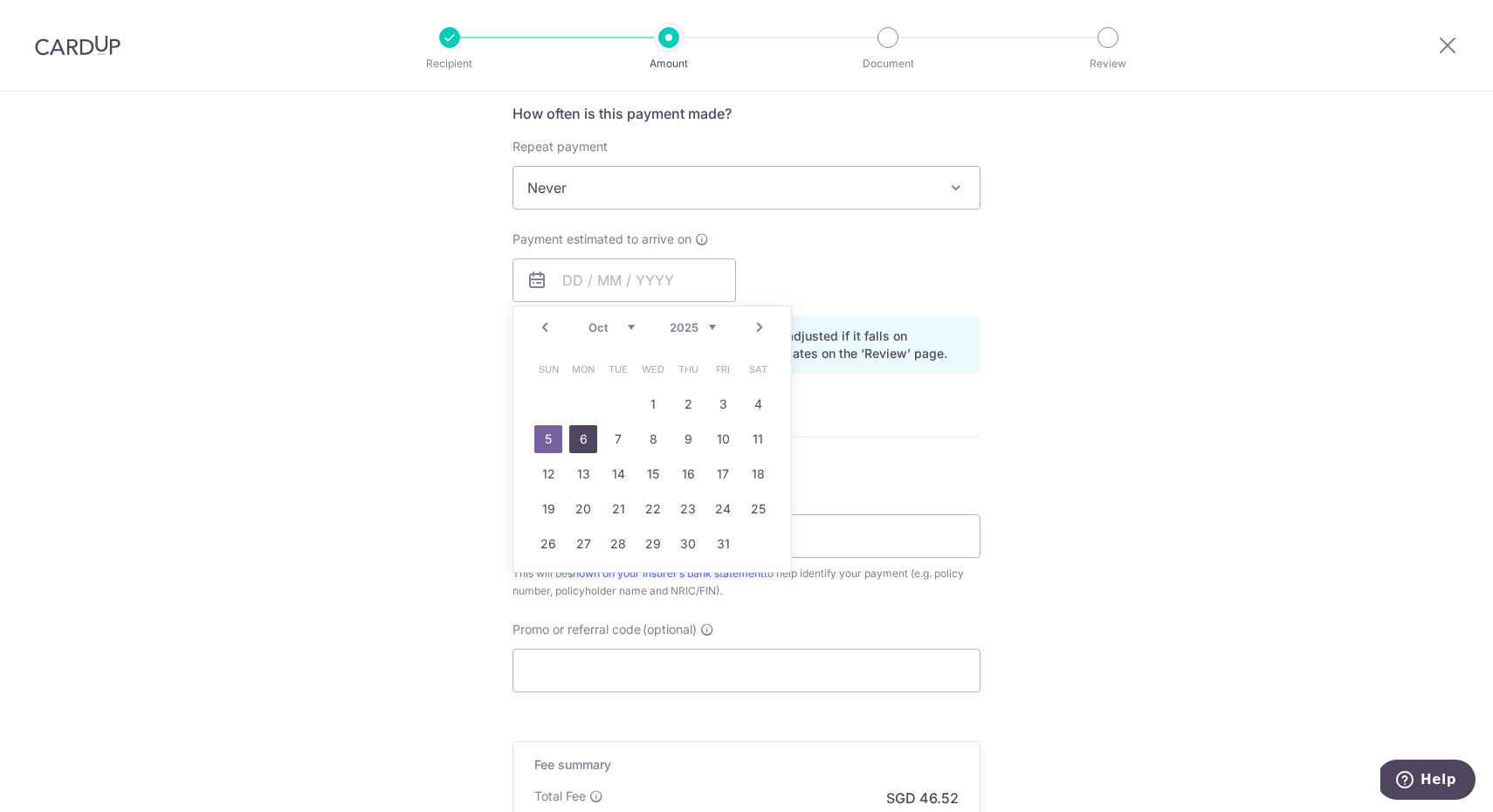
click at [588, 431] on link "6" at bounding box center [584, 439] width 28 height 28
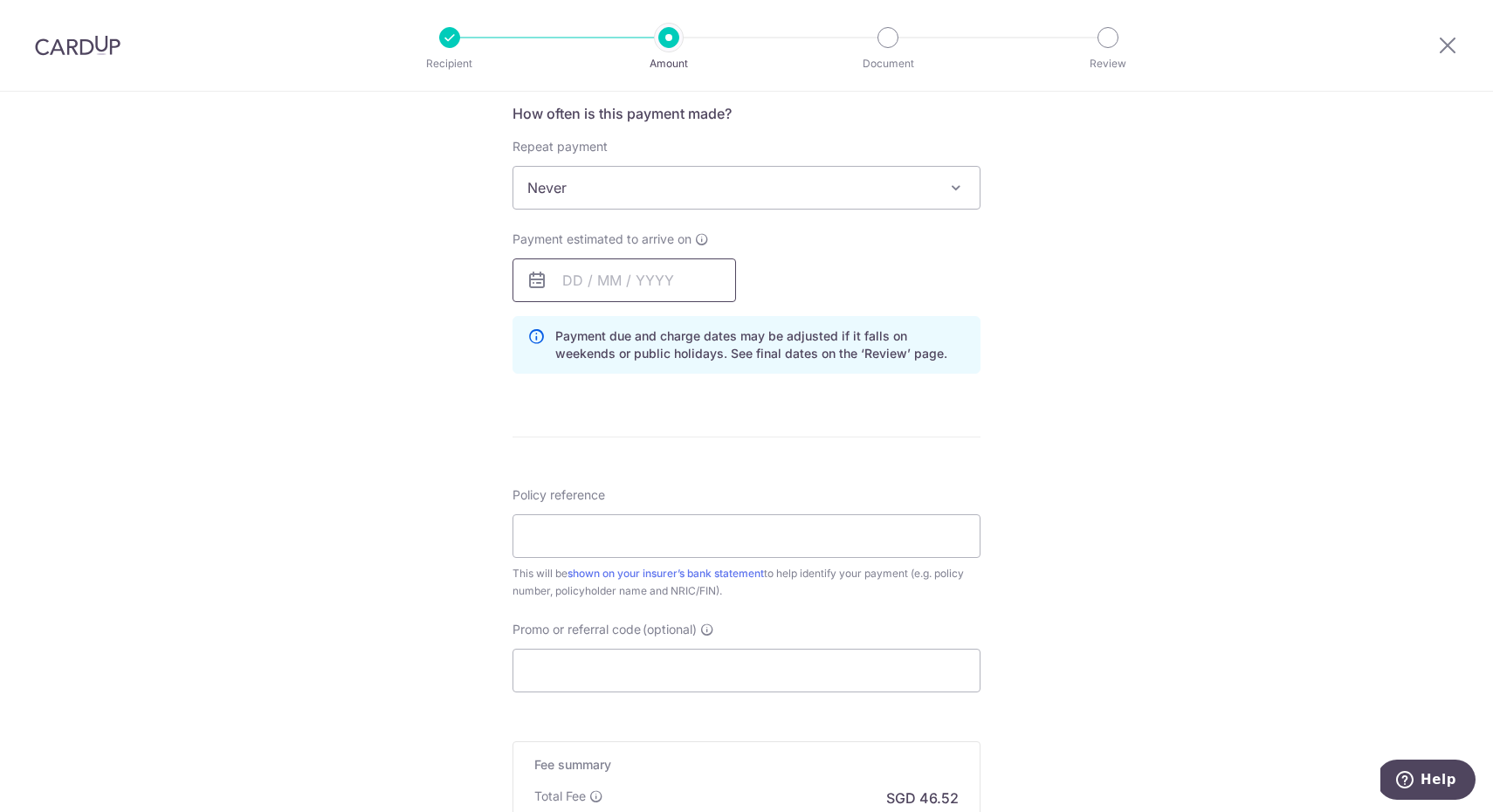
click at [573, 274] on input "text" at bounding box center [625, 280] width 224 height 44
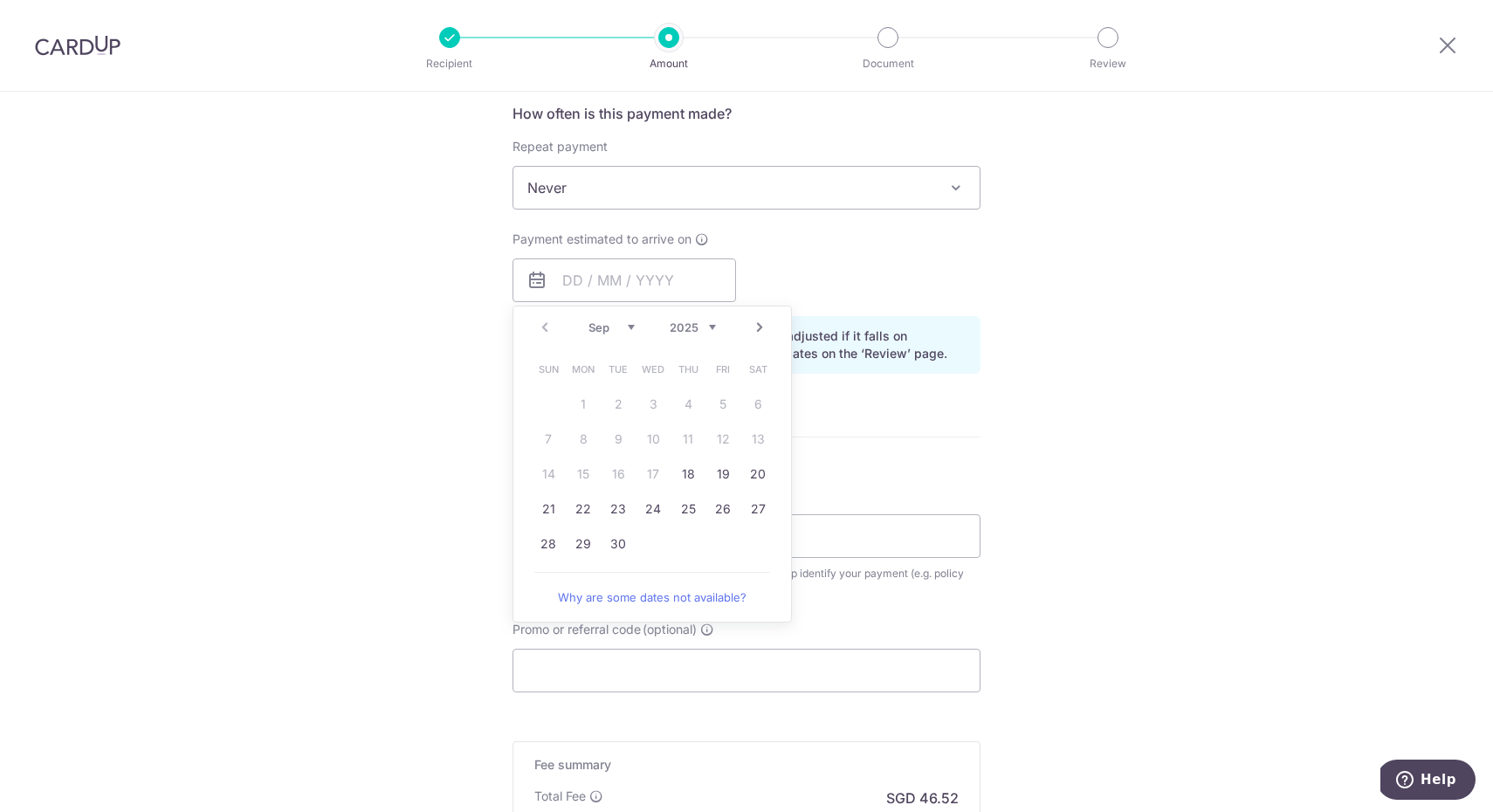
click at [755, 334] on link "Next" at bounding box center [760, 327] width 21 height 21
click at [539, 438] on link "5" at bounding box center [549, 439] width 28 height 28
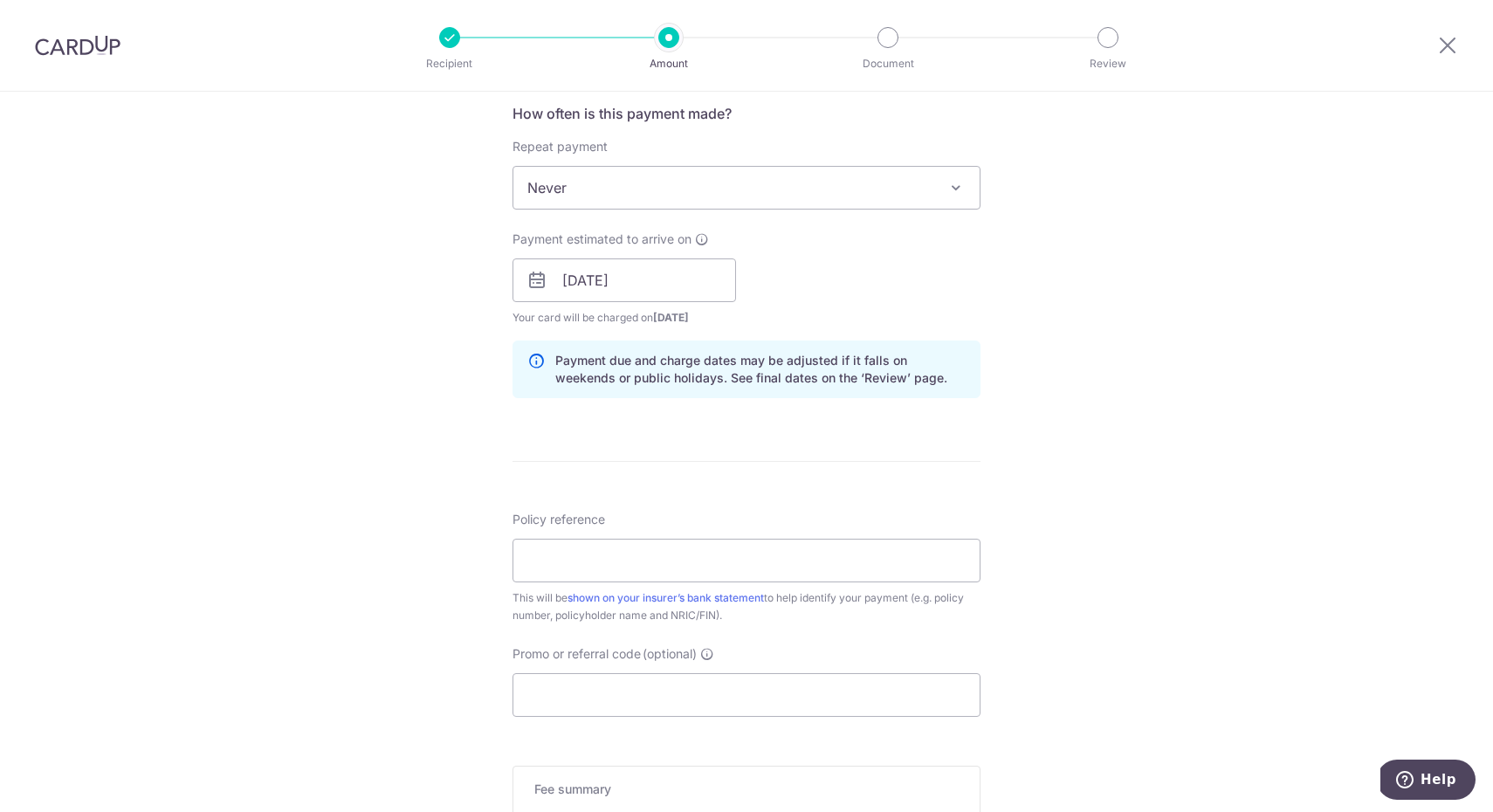
click at [542, 435] on form "Enter payment amount SGD 1,789.20 1789.20 Select Card **** 5887 Add credit card…" at bounding box center [747, 269] width 468 height 1453
click at [462, 389] on div "Tell us more about your payment Enter payment amount SGD 1,789.20 1789.20 Selec…" at bounding box center [746, 252] width 1493 height 1650
click at [659, 279] on input "05/10/2025" at bounding box center [625, 280] width 224 height 44
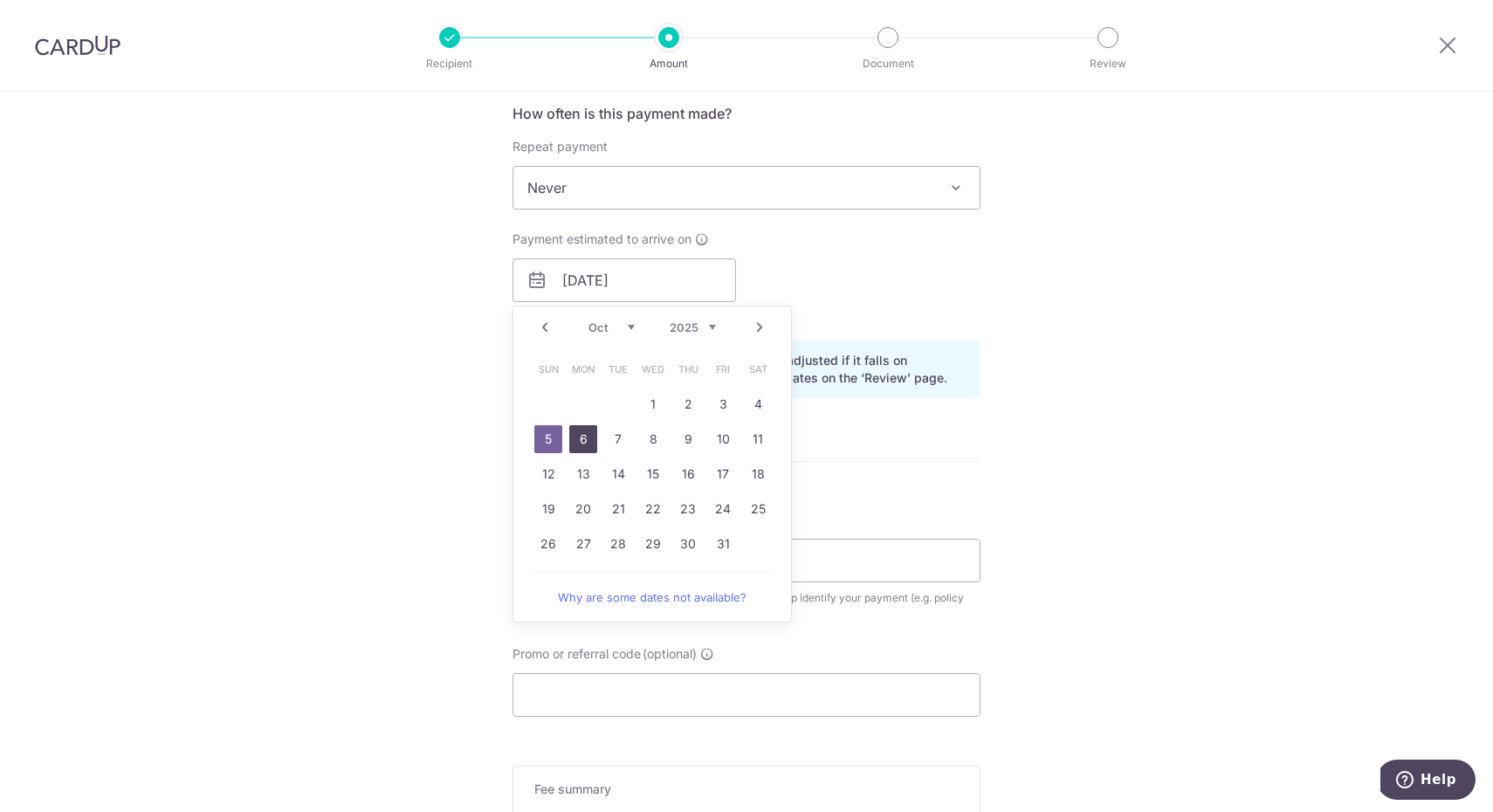
click at [586, 443] on link "6" at bounding box center [584, 439] width 28 height 28
type input "06/10/2025"
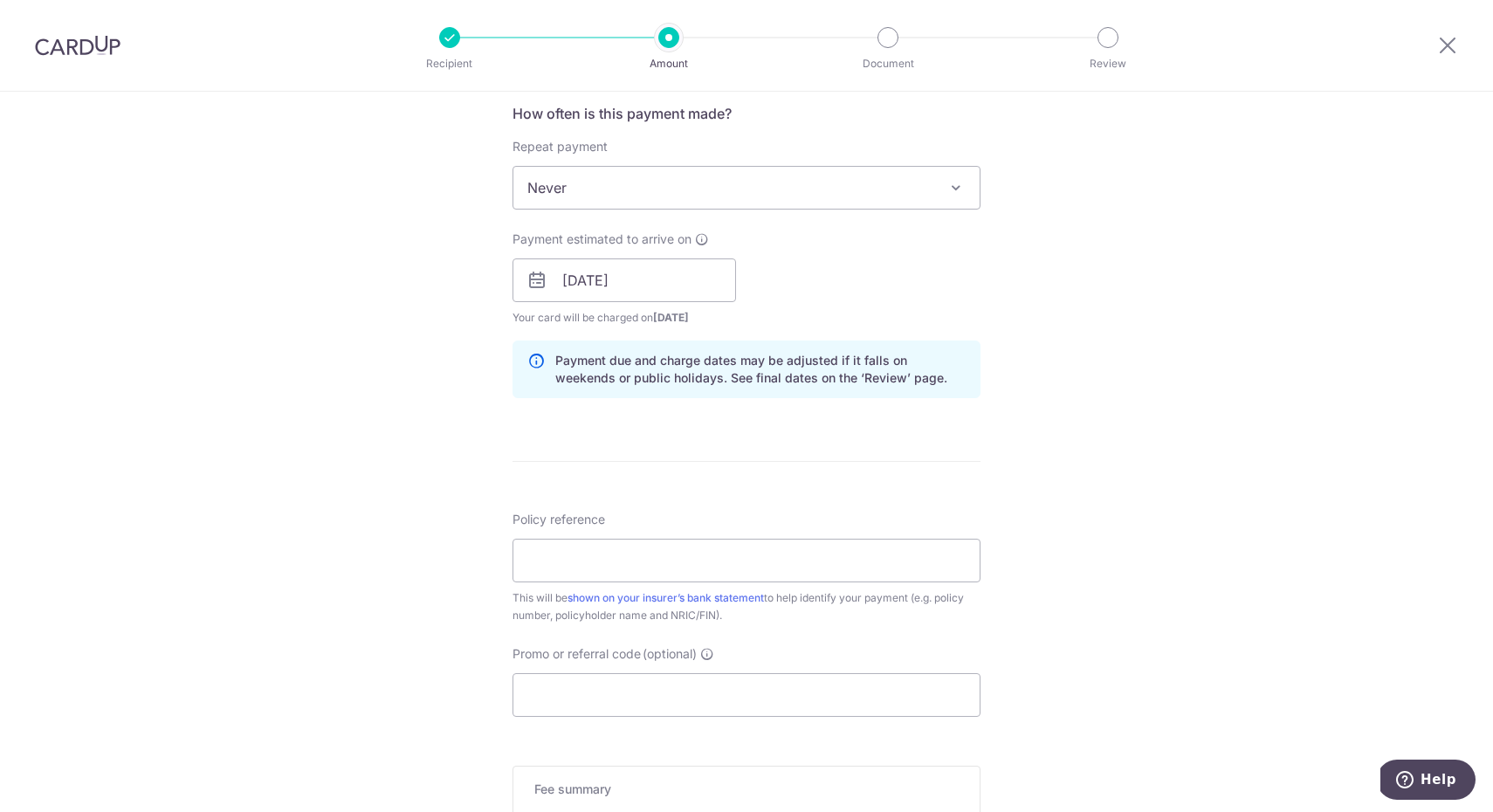
click at [375, 391] on div "Tell us more about your payment Enter payment amount SGD 1,789.20 1789.20 Selec…" at bounding box center [746, 252] width 1493 height 1650
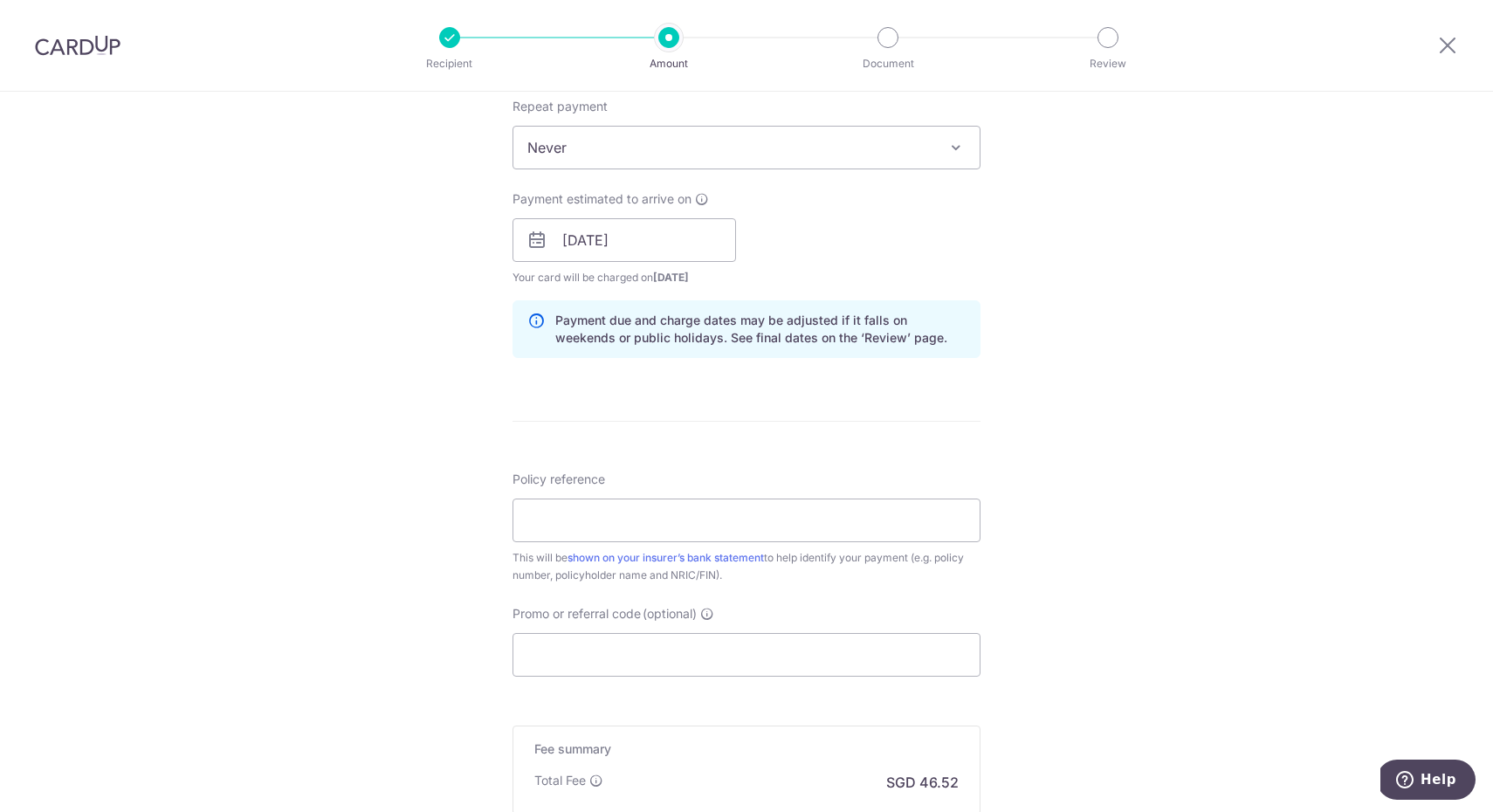
scroll to position [774, 0]
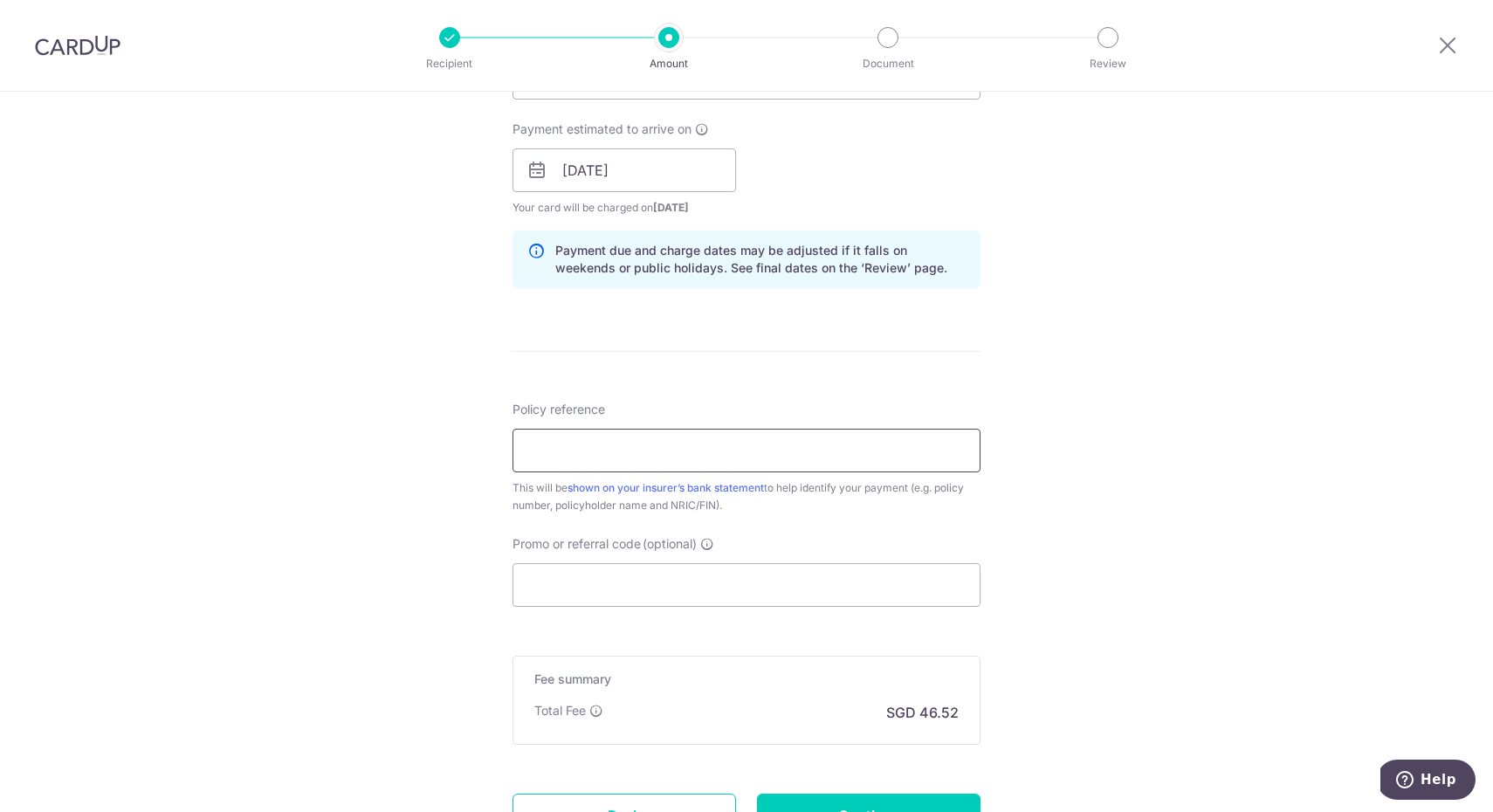
click at [543, 453] on input "Policy reference" at bounding box center [747, 451] width 468 height 44
type input "L549177740"
click at [570, 586] on input "Promo or referral code (optional)" at bounding box center [747, 585] width 468 height 44
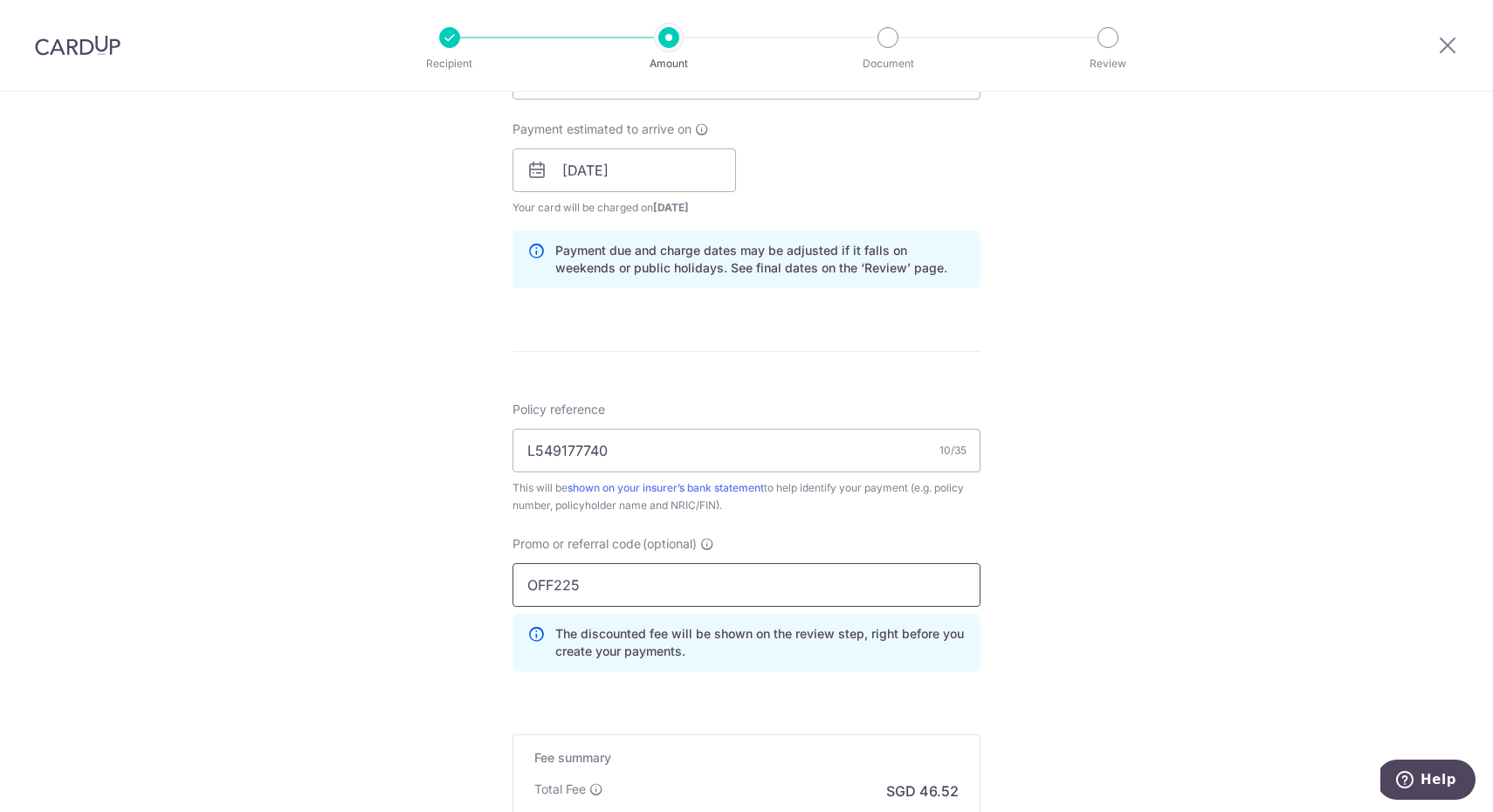
type input "OFF225"
click at [1017, 627] on div "Tell us more about your payment Enter payment amount SGD 1,789.20 1789.20 Selec…" at bounding box center [746, 182] width 1493 height 1729
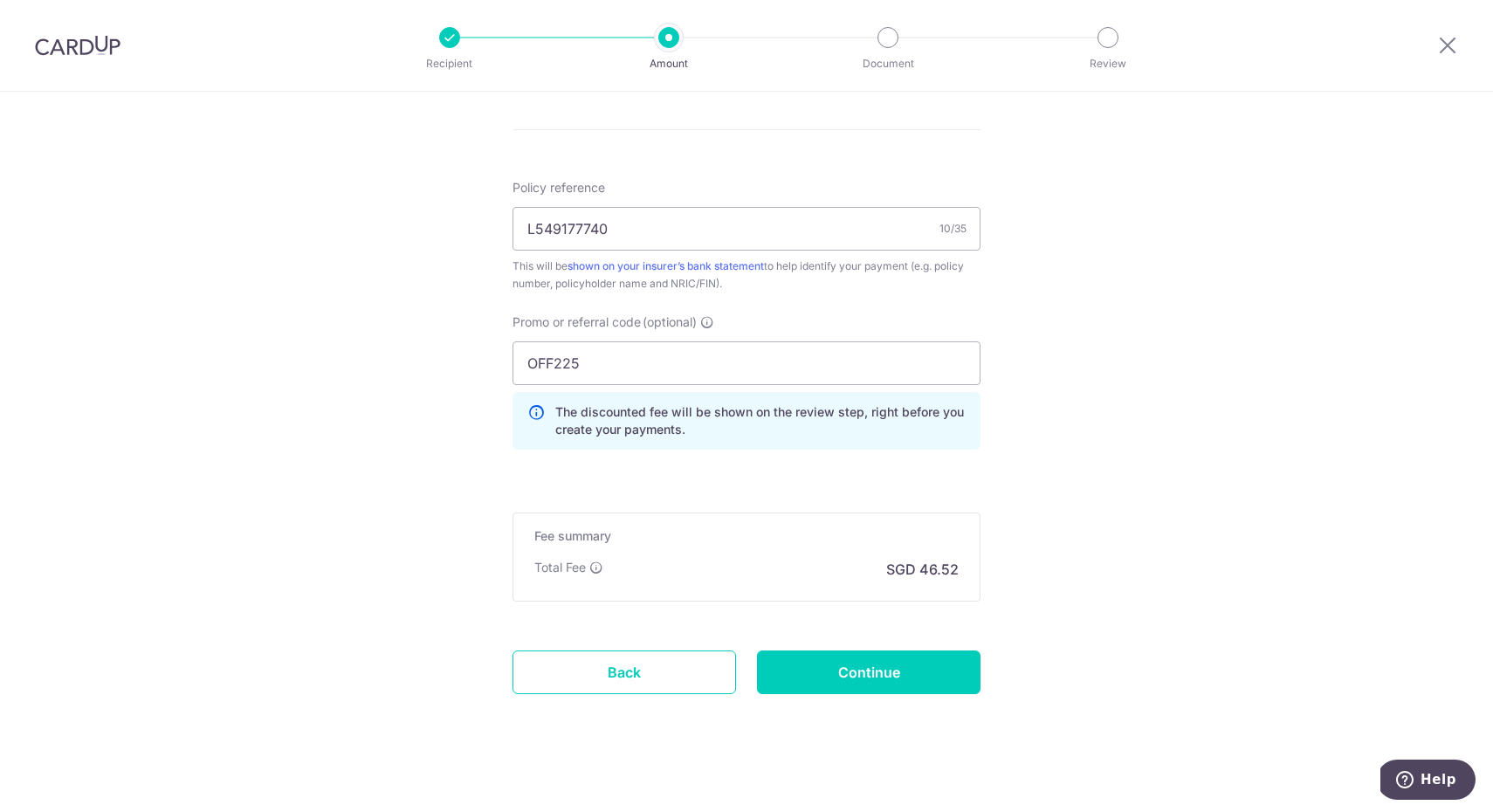
scroll to position [1009, 0]
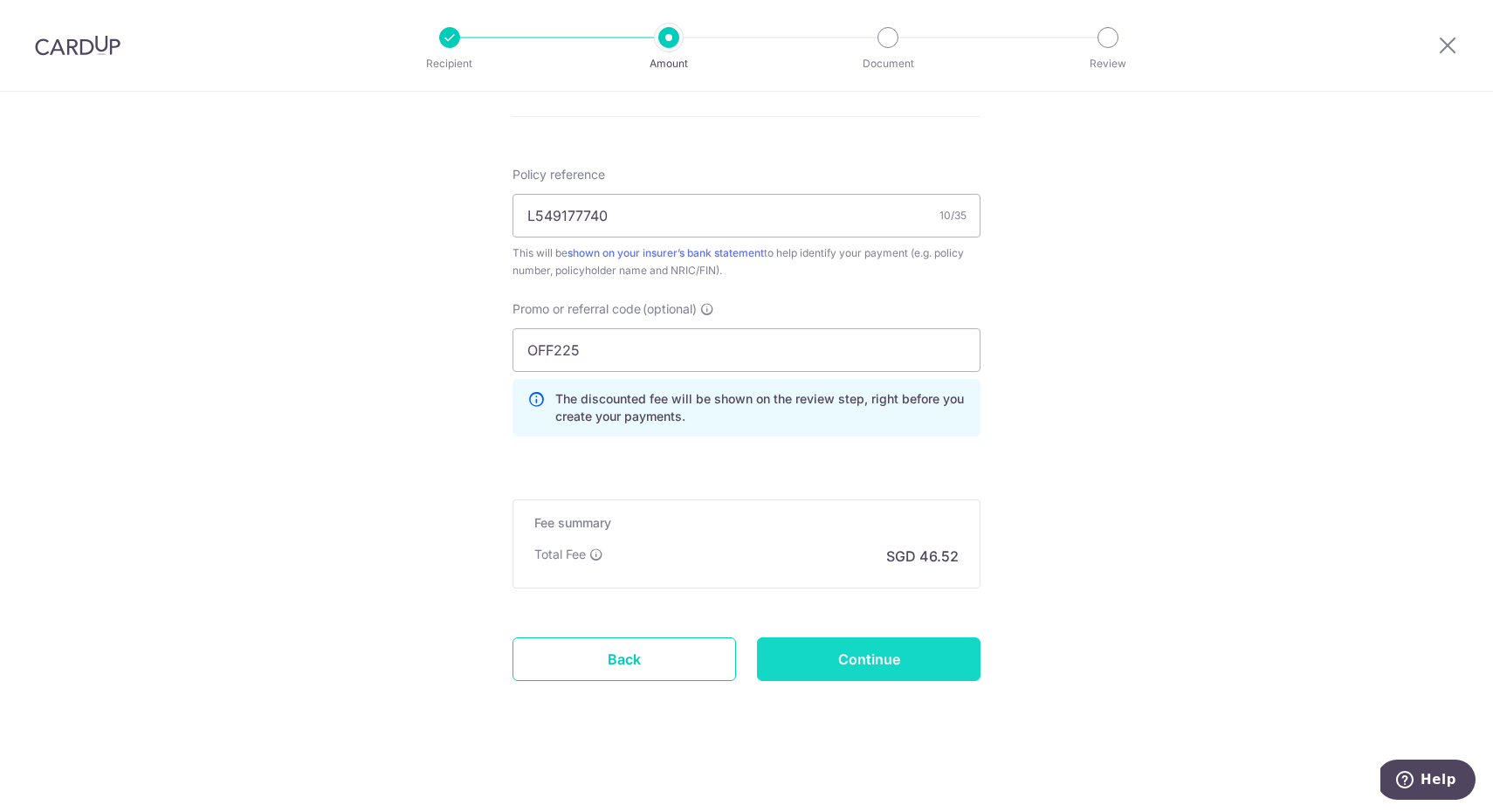
click at [895, 662] on input "Continue" at bounding box center [869, 659] width 224 height 44
type input "Create Schedule"
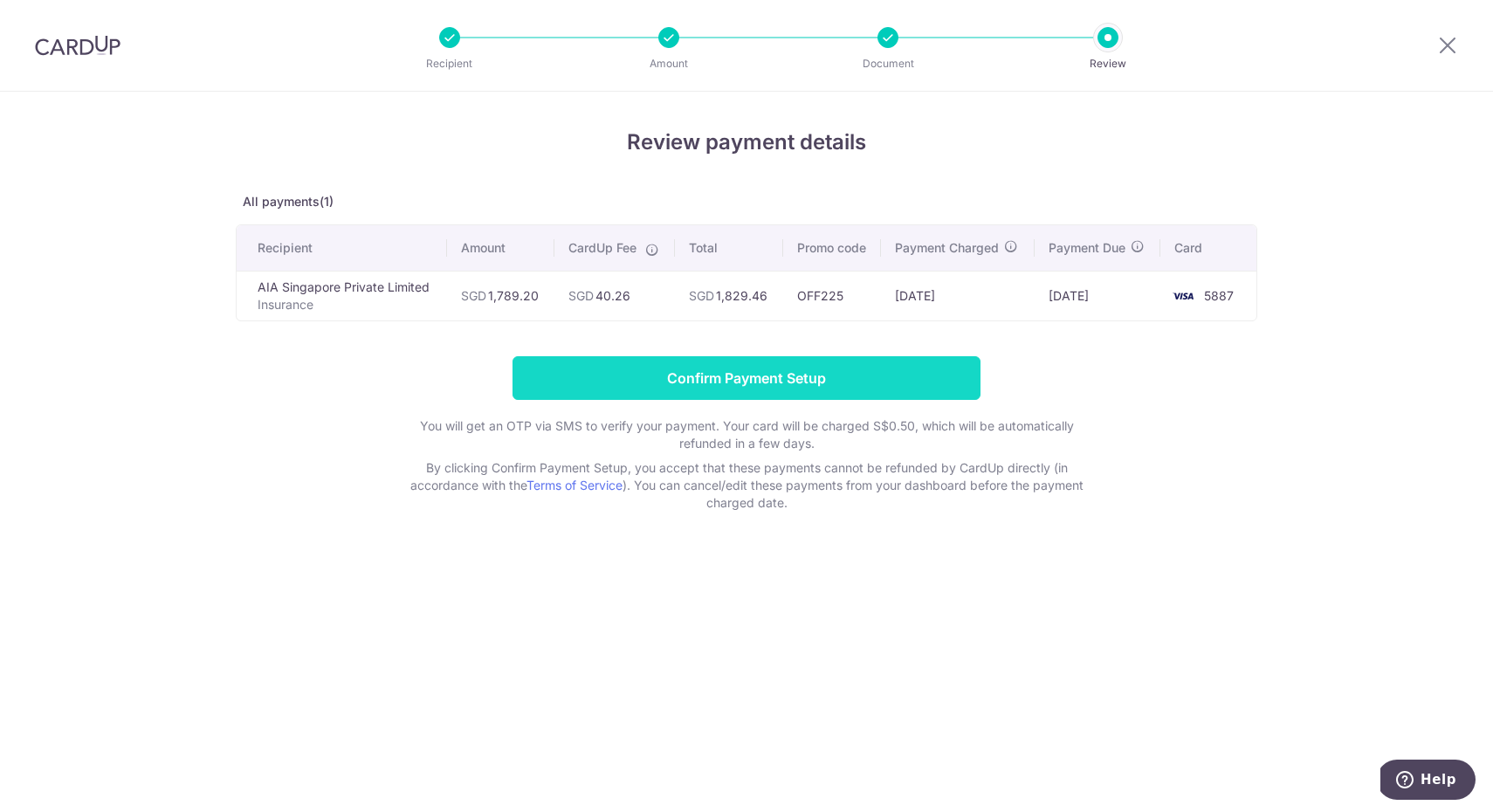
click at [819, 388] on input "Confirm Payment Setup" at bounding box center [747, 378] width 468 height 44
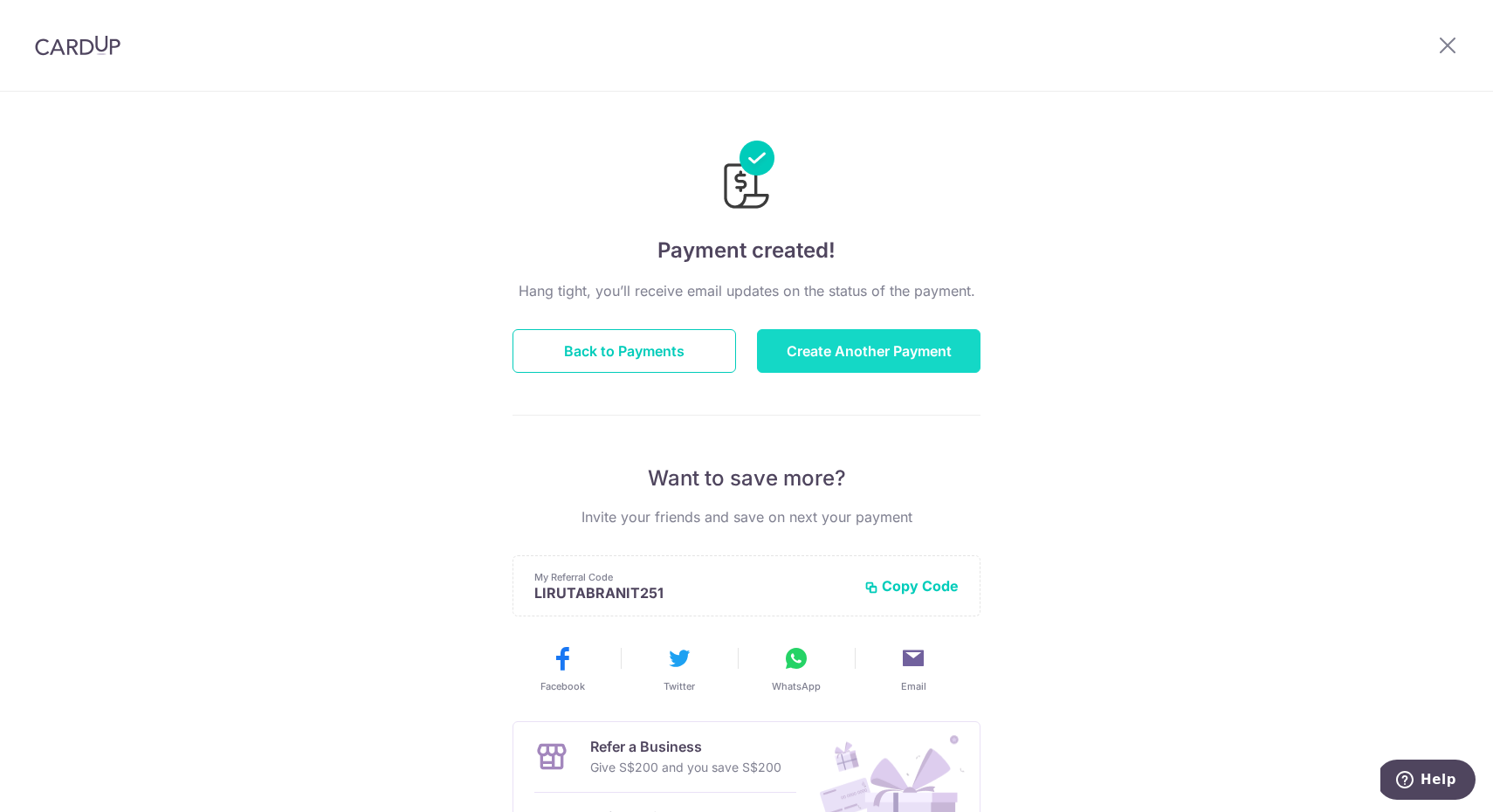
click at [861, 344] on button "Create Another Payment" at bounding box center [869, 351] width 224 height 44
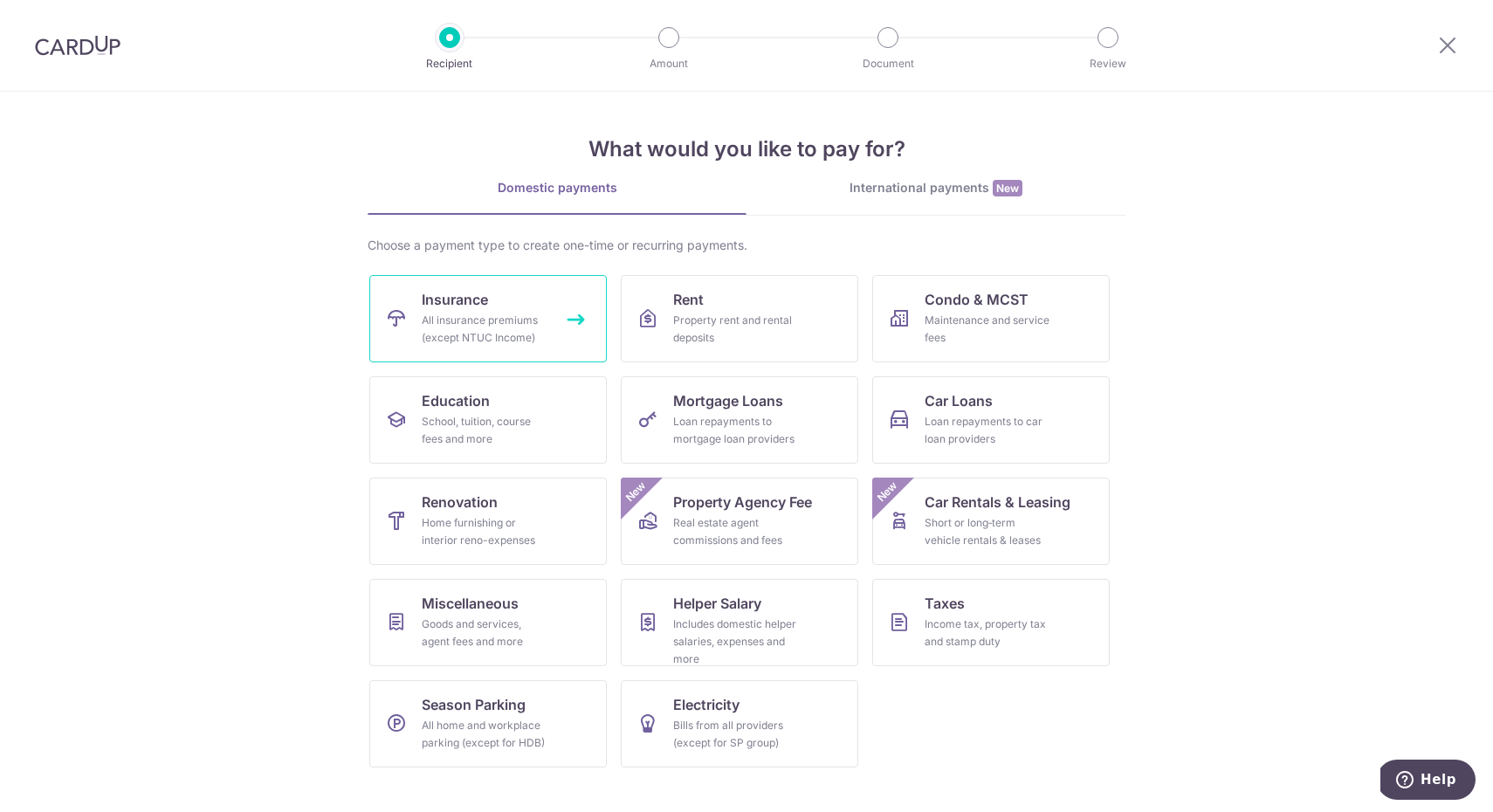
click at [467, 321] on div "All insurance premiums (except NTUC Income)" at bounding box center [485, 329] width 126 height 35
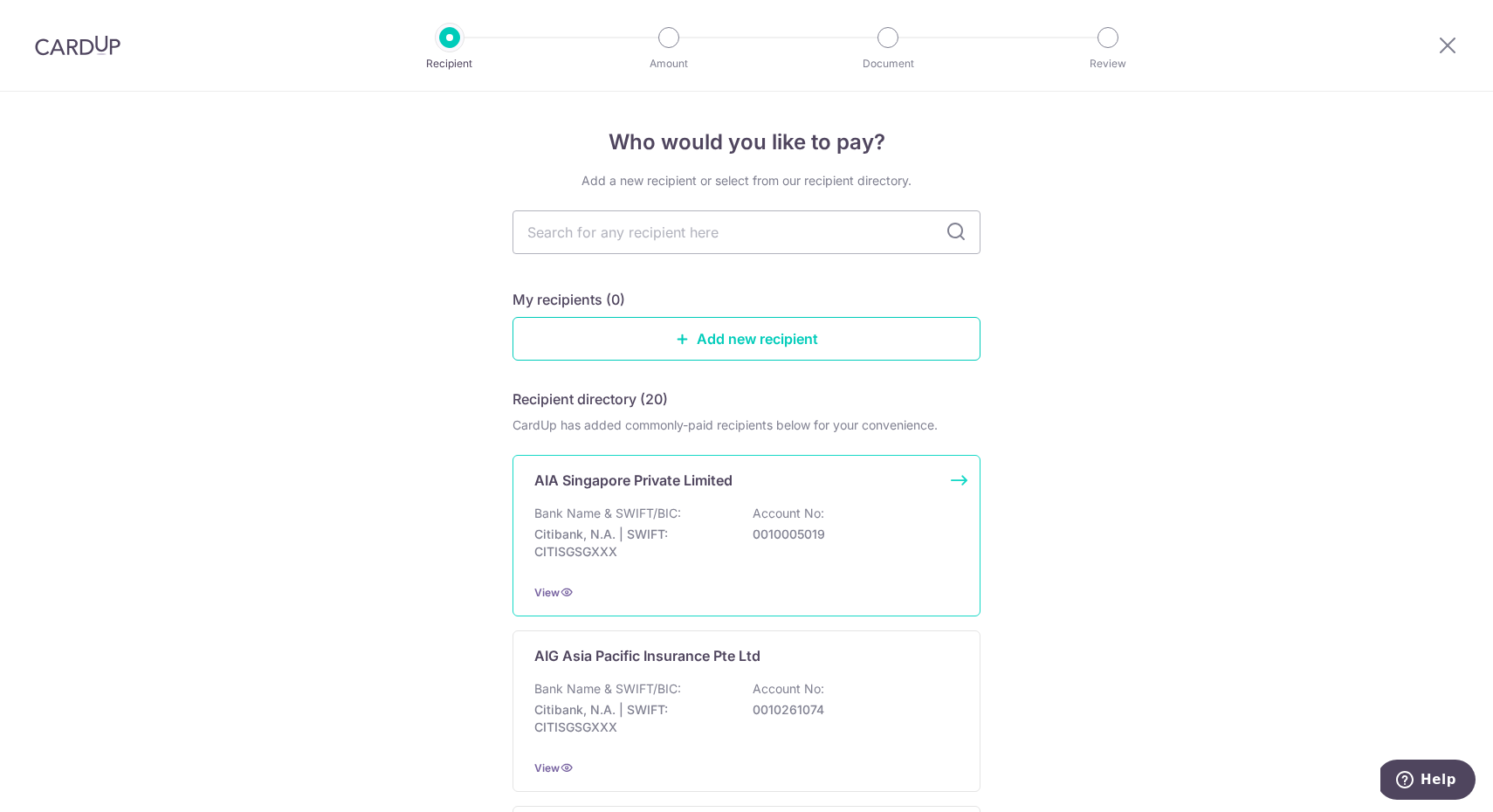
click at [642, 514] on p "Bank Name & SWIFT/BIC:" at bounding box center [608, 513] width 147 height 17
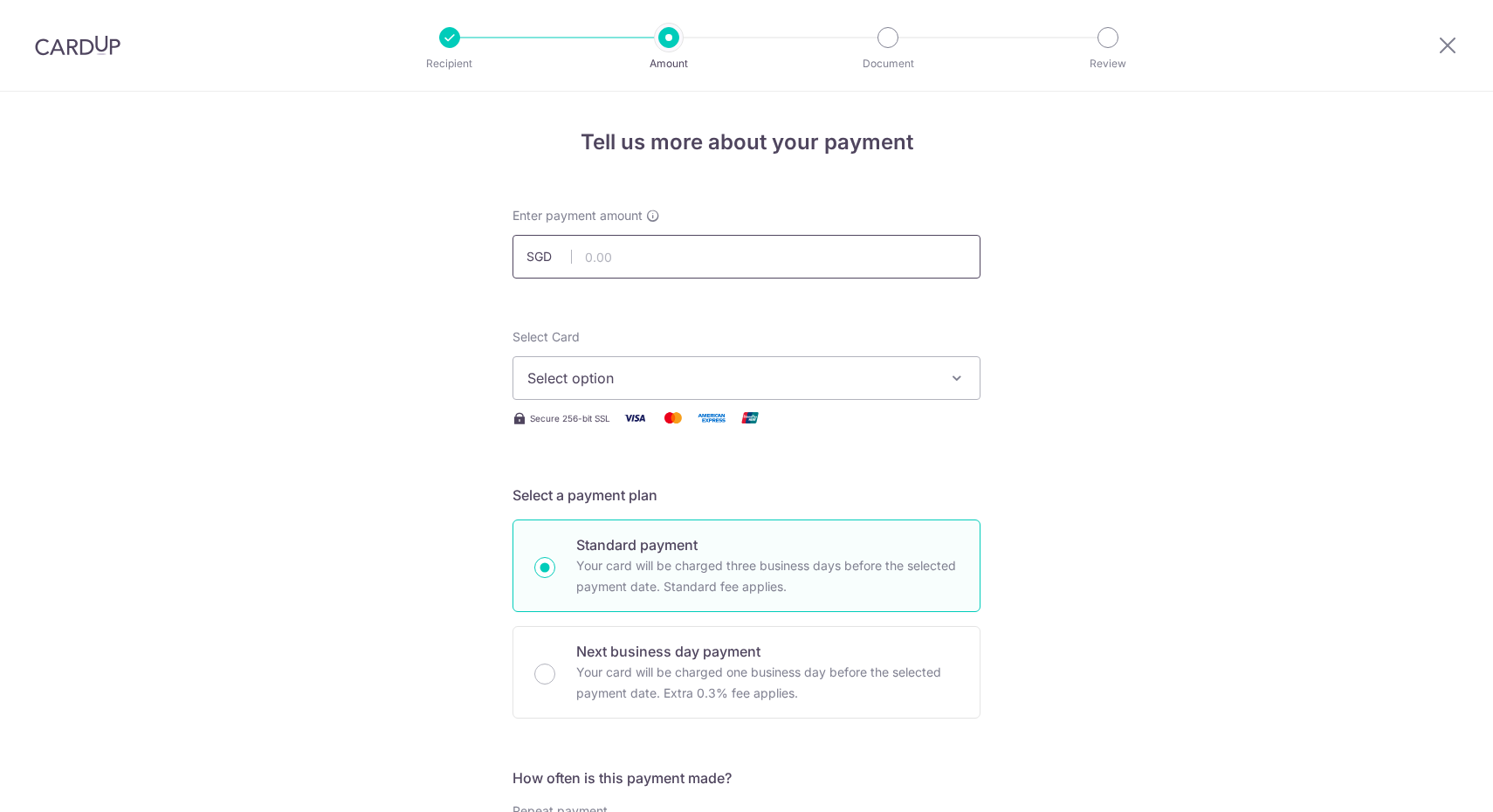
click at [627, 264] on input "text" at bounding box center [747, 257] width 468 height 44
type input "3,000.00"
click at [632, 384] on span "Select option" at bounding box center [731, 378] width 407 height 21
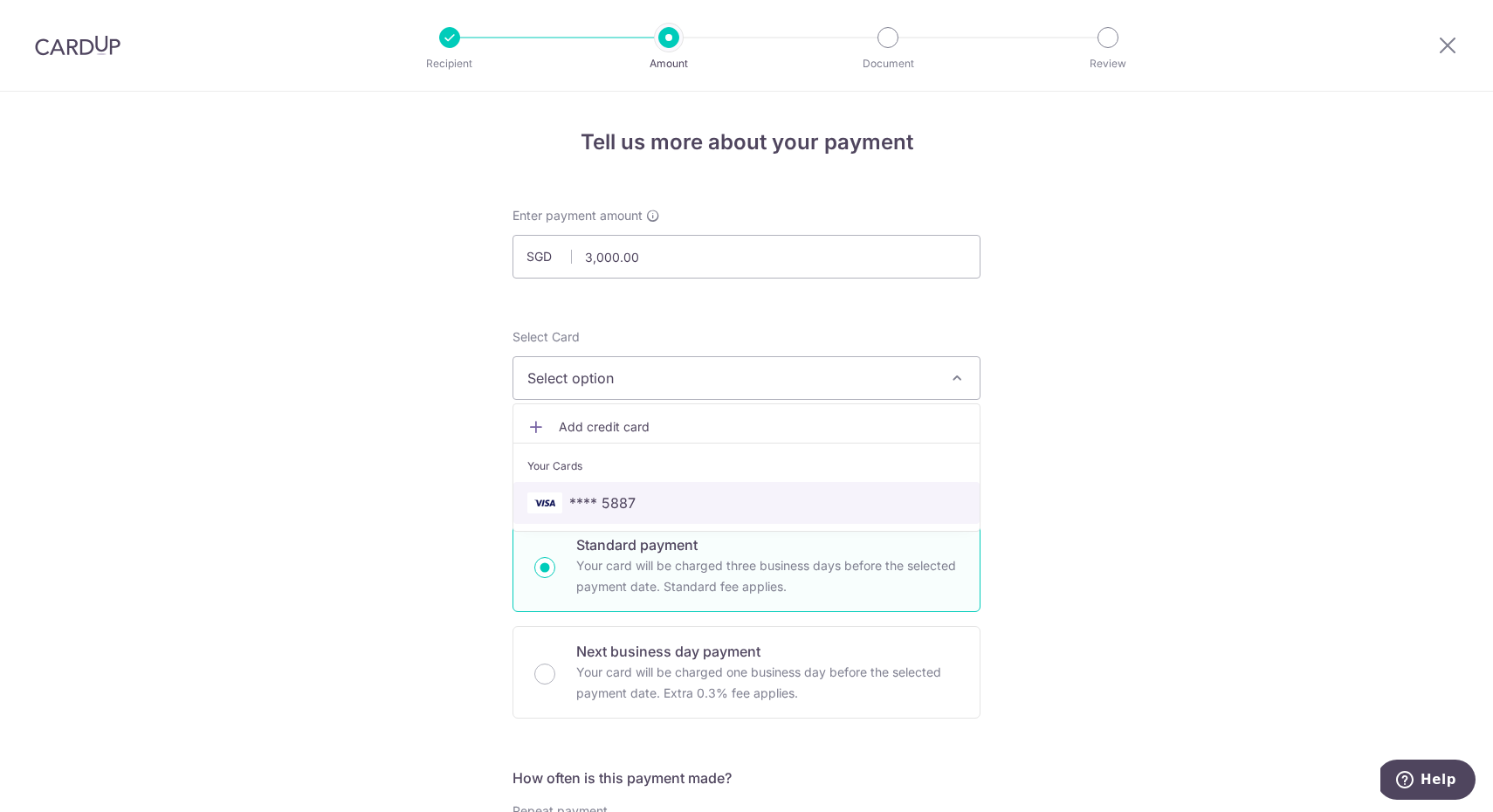
click at [629, 506] on span "**** 5887" at bounding box center [603, 503] width 66 height 21
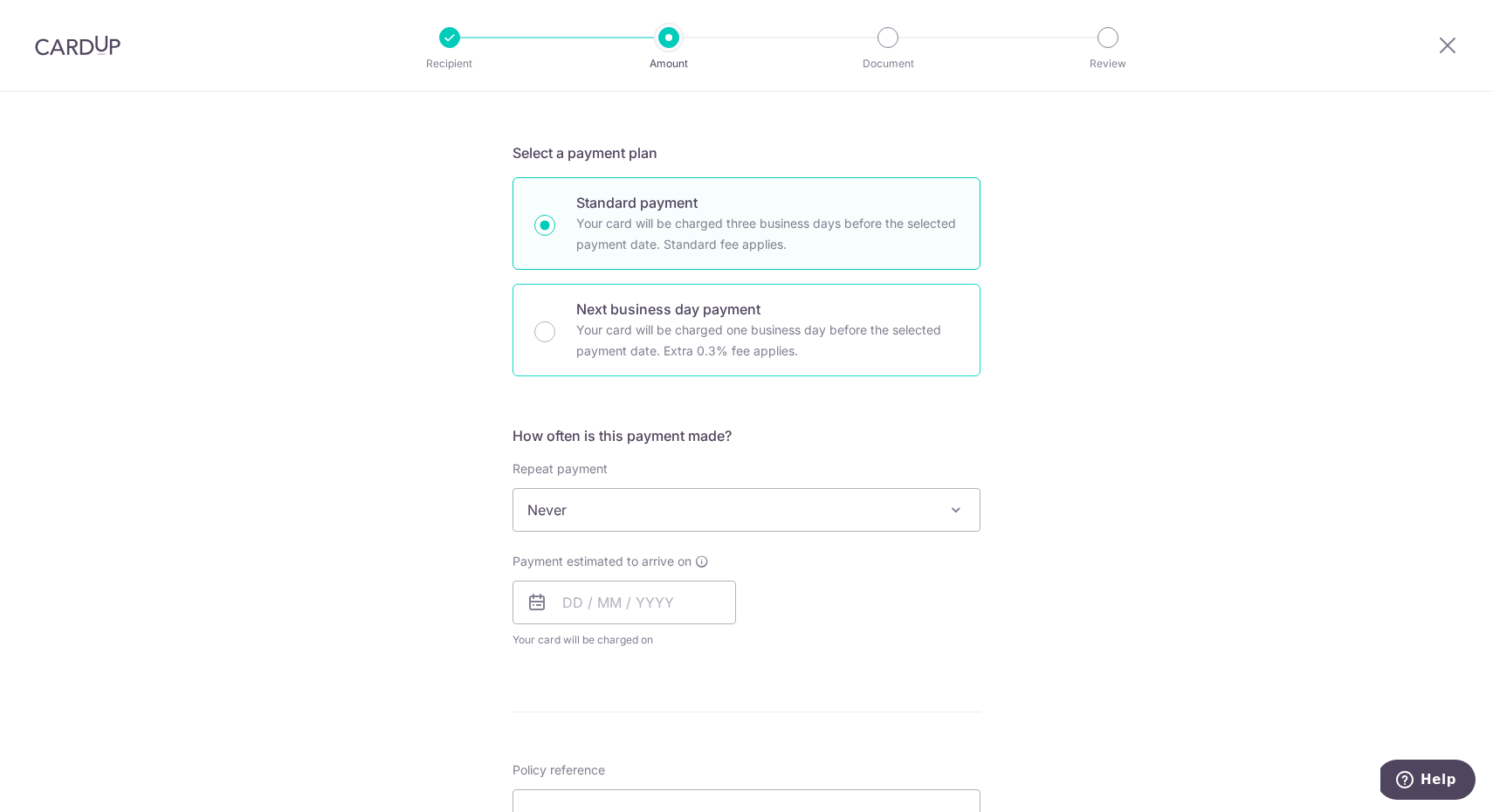
scroll to position [353, 0]
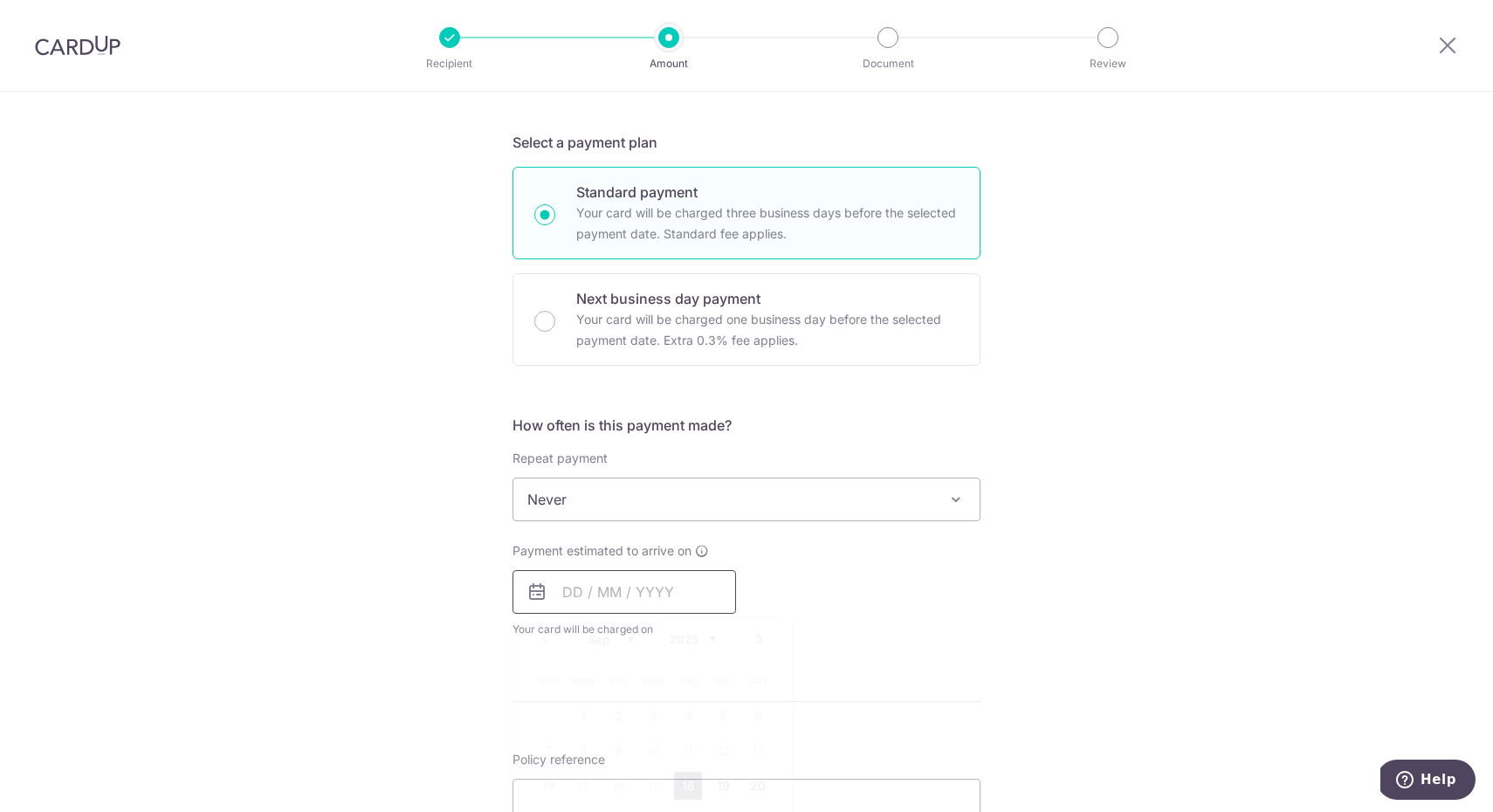
click at [564, 597] on input "text" at bounding box center [625, 592] width 224 height 44
click at [766, 639] on link "Next" at bounding box center [760, 639] width 21 height 21
click at [579, 753] on link "6" at bounding box center [584, 751] width 28 height 28
type input "06/10/2025"
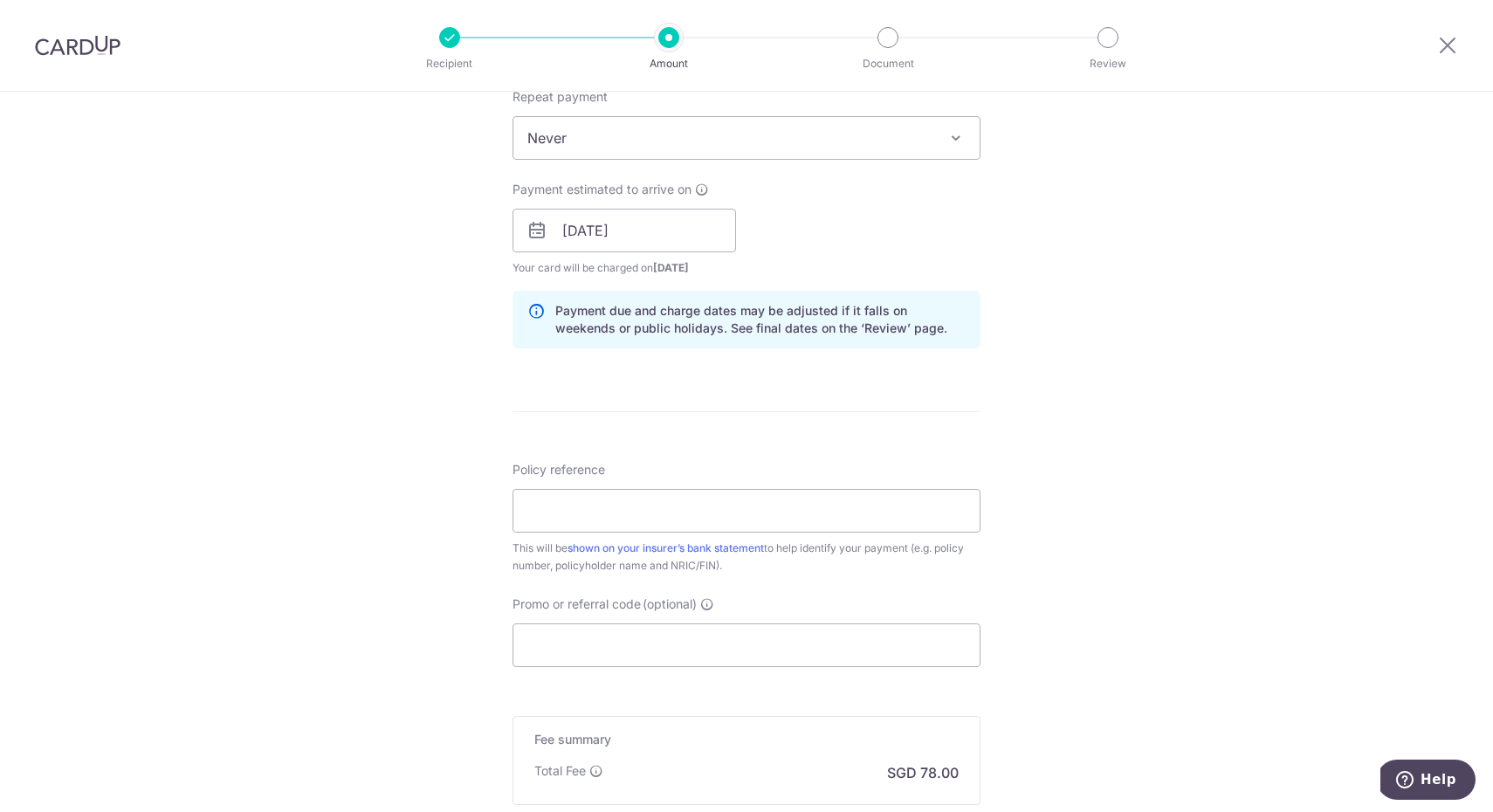
scroll to position [754, 0]
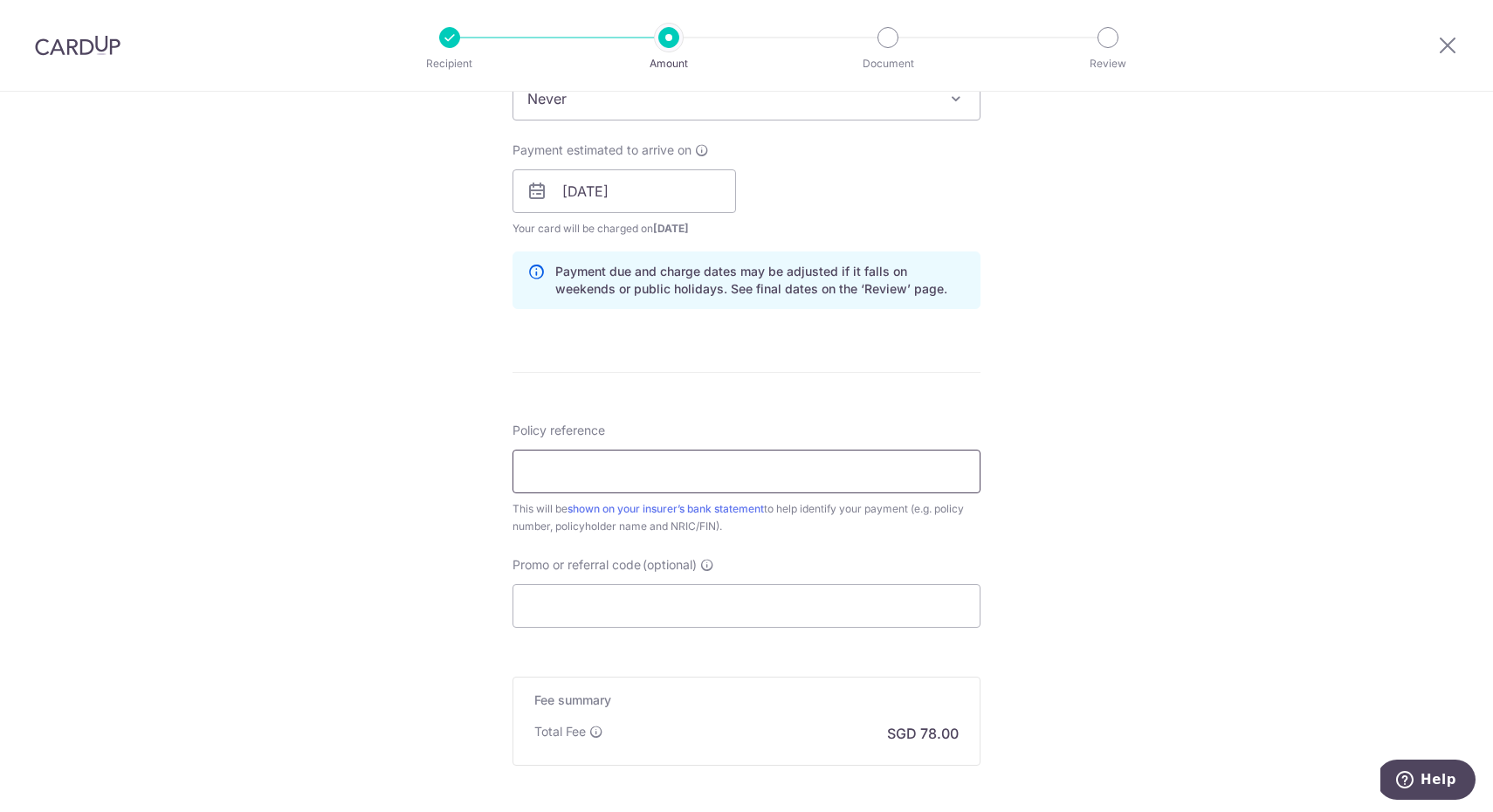
click at [628, 468] on input "Policy reference" at bounding box center [747, 471] width 468 height 44
type input "L549177737"
click at [603, 602] on input "Promo or referral code (optional)" at bounding box center [747, 606] width 468 height 44
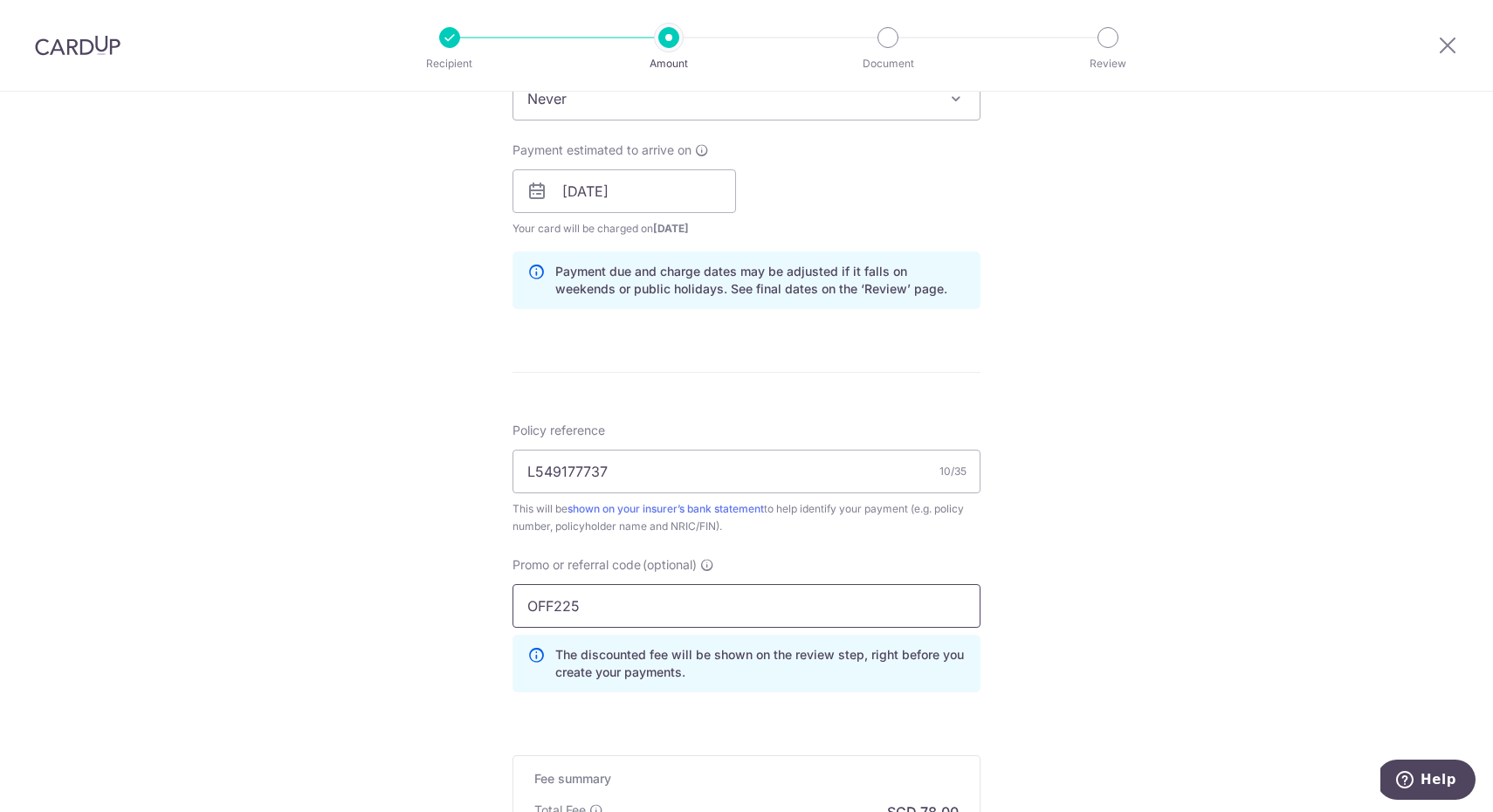
type input "OFF225"
click at [1023, 658] on div "Tell us more about your payment Enter payment amount SGD 3,000.00 3000.00 Selec…" at bounding box center [746, 203] width 1493 height 1729
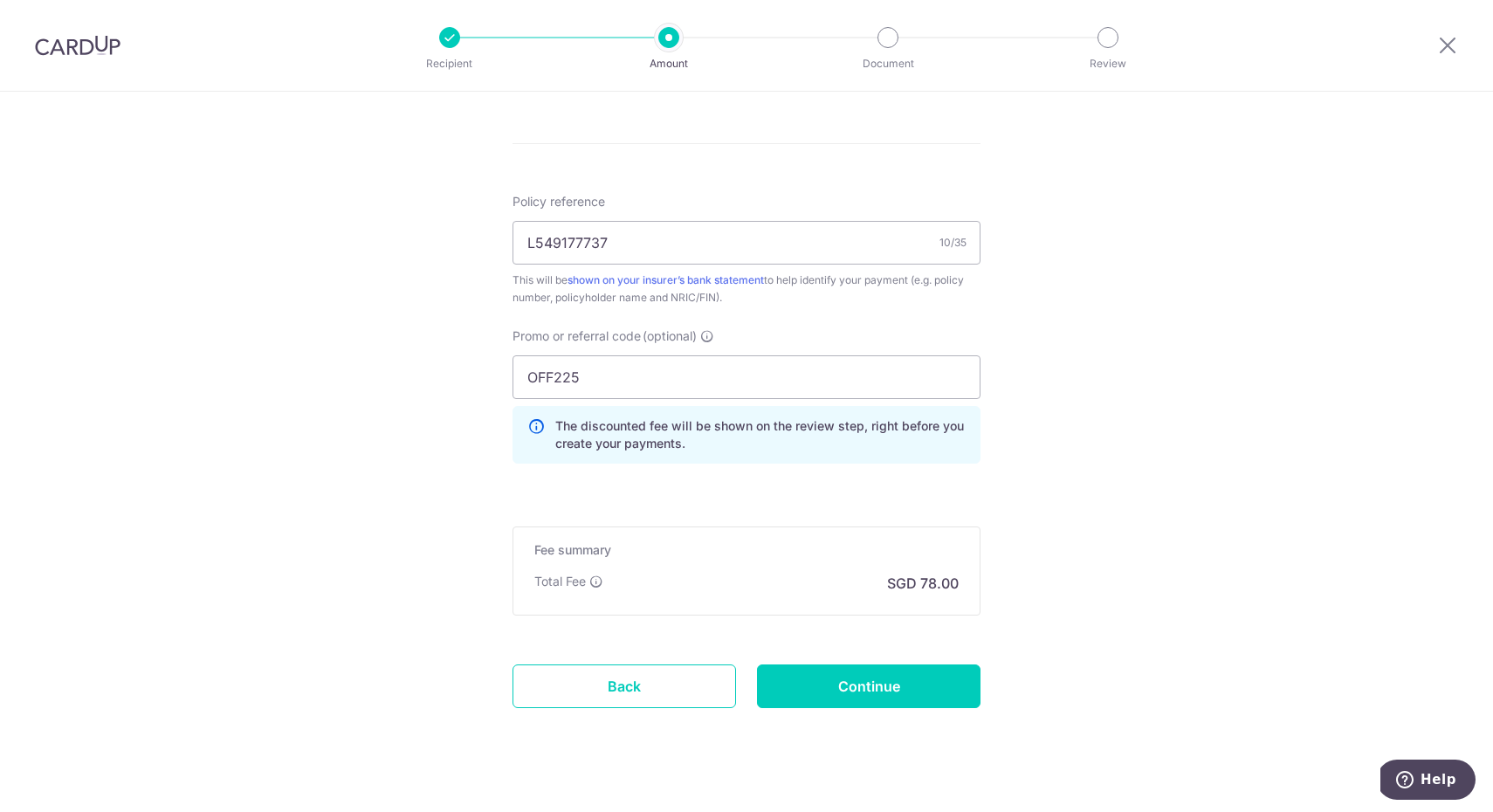
scroll to position [979, 0]
click at [906, 698] on input "Continue" at bounding box center [869, 690] width 224 height 44
type input "Create Schedule"
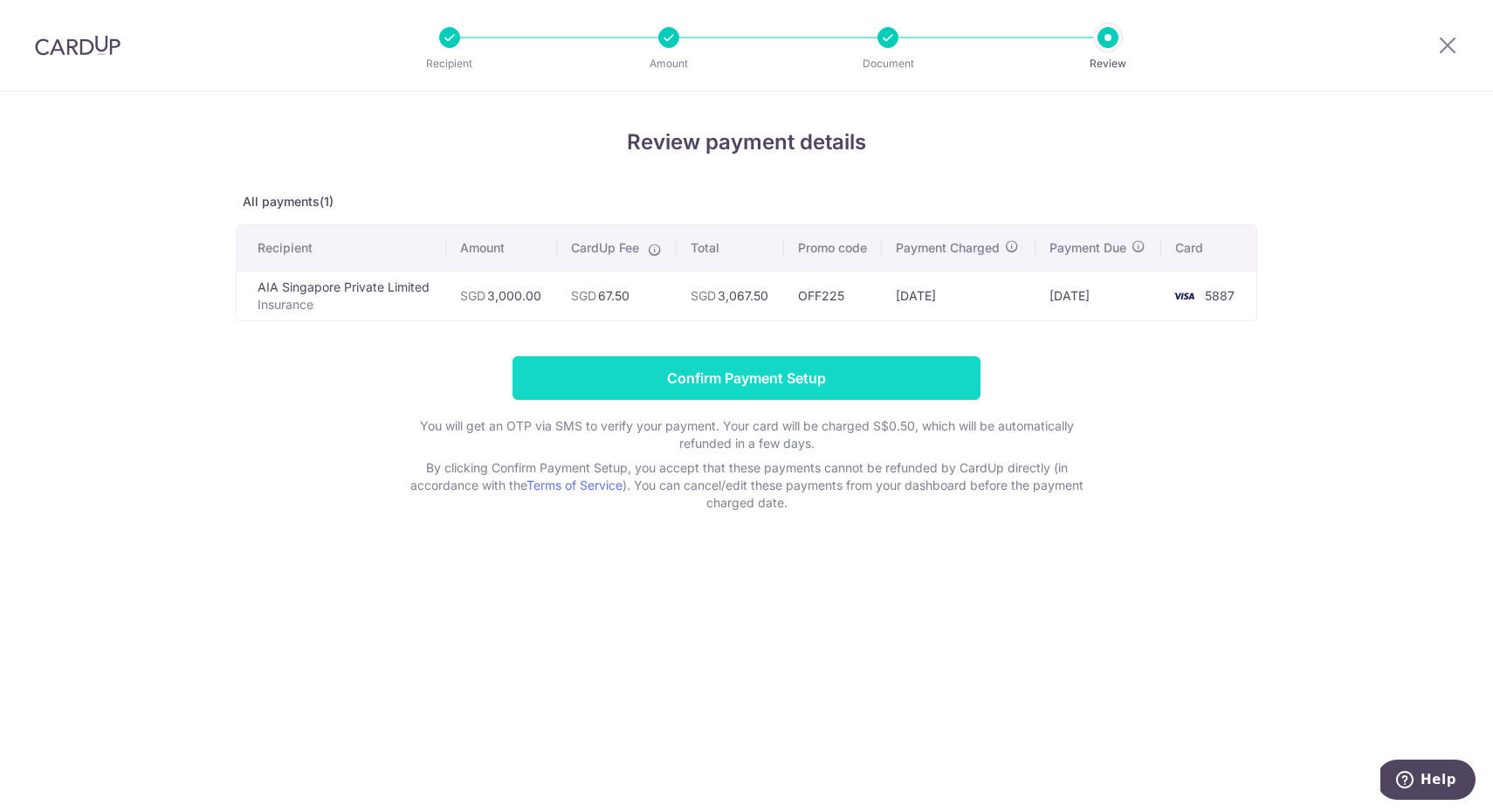
click at [764, 377] on input "Confirm Payment Setup" at bounding box center [747, 378] width 468 height 44
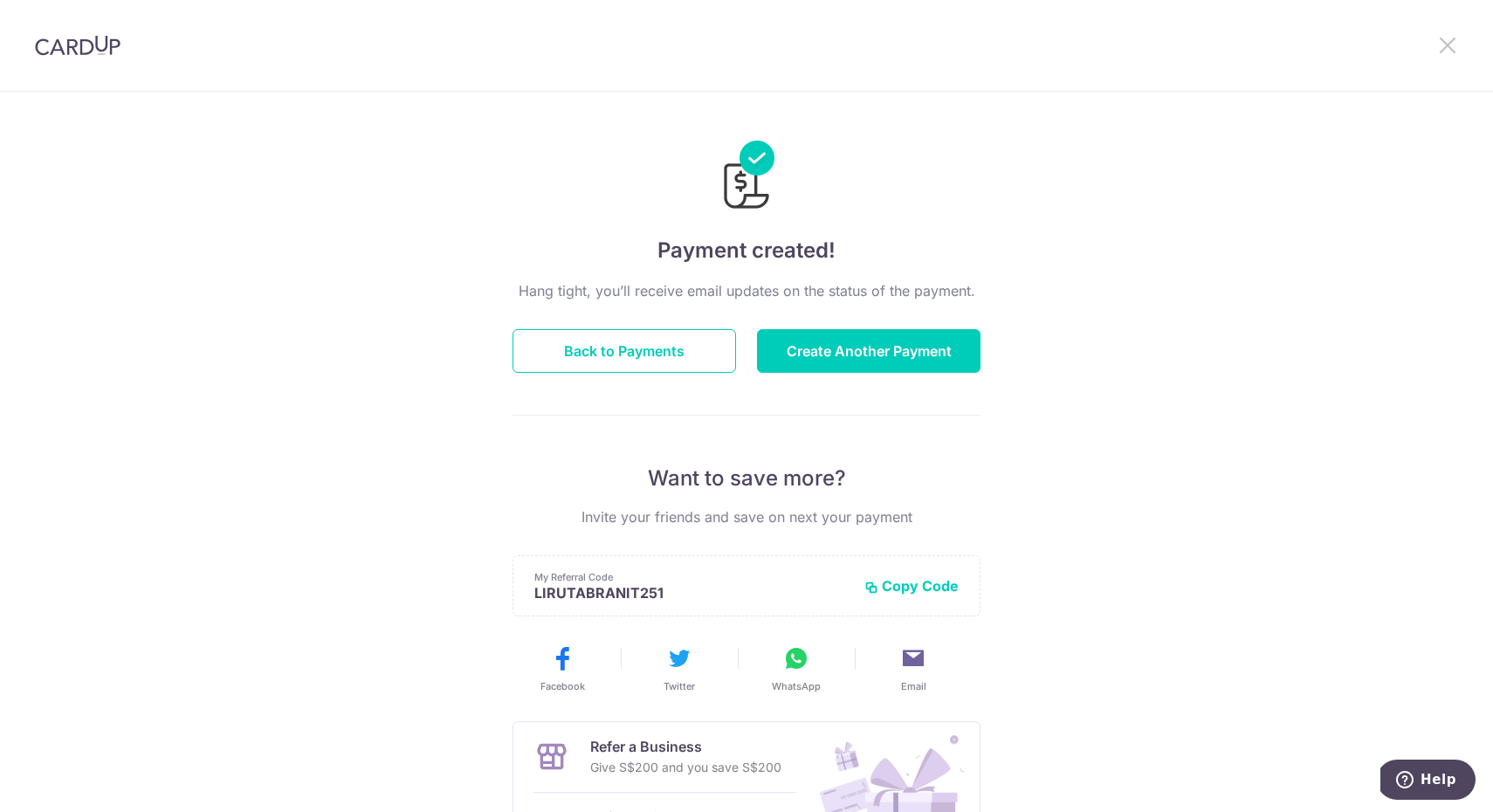
click at [1447, 40] on icon at bounding box center [1448, 45] width 21 height 22
